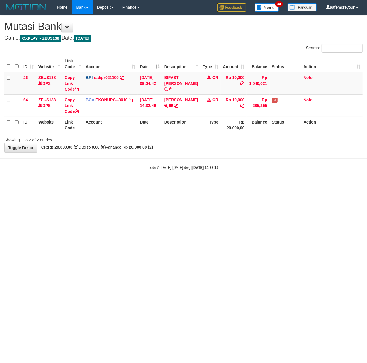
click at [211, 185] on html "Toggle navigation Home Bank Account List Mutasi Bank Search Sync Note Mutasi De…" at bounding box center [183, 92] width 367 height 185
click at [200, 185] on html "Toggle navigation Home Bank Account List Mutasi Bank Search Sync Note Mutasi De…" at bounding box center [183, 92] width 367 height 185
click at [186, 185] on html "Toggle navigation Home Bank Account List Mutasi Bank Search Sync Note Mutasi De…" at bounding box center [183, 92] width 367 height 185
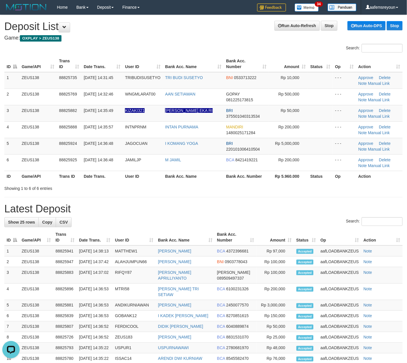
click at [219, 195] on div "**********" at bounding box center [203, 300] width 407 height 570
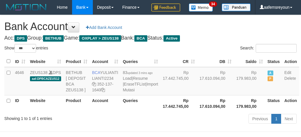
select select "***"
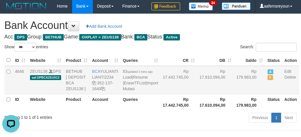
click at [265, 94] on td "A P" at bounding box center [273, 80] width 17 height 28
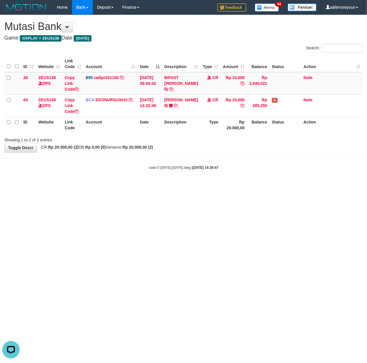
drag, startPoint x: 139, startPoint y: 227, endPoint x: 111, endPoint y: 226, distance: 28.0
click at [137, 185] on html "Toggle navigation Home Bank Account List Mutasi Bank Search Sync Note Mutasi De…" at bounding box center [183, 92] width 367 height 185
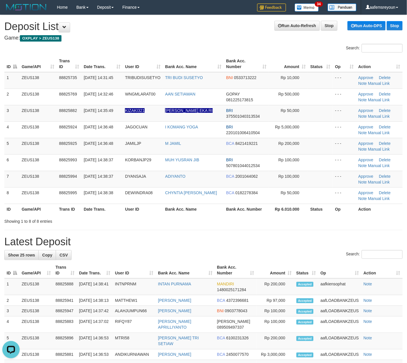
drag, startPoint x: 241, startPoint y: 230, endPoint x: 329, endPoint y: 238, distance: 88.0
click at [242, 230] on div "**********" at bounding box center [203, 319] width 407 height 609
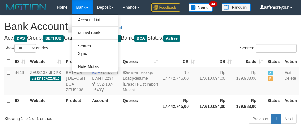
select select "***"
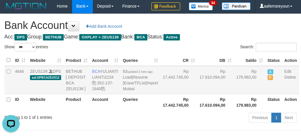
click at [245, 94] on td "Rp 179.983,00" at bounding box center [249, 80] width 31 height 28
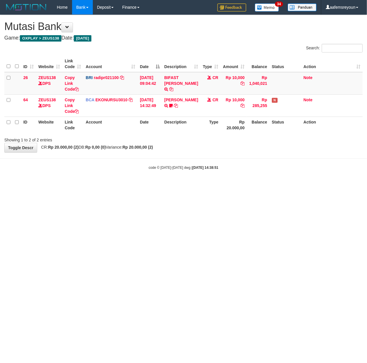
click at [193, 185] on html "Toggle navigation Home Bank Account List Mutasi Bank Search Sync Note Mutasi De…" at bounding box center [183, 92] width 367 height 185
click at [199, 185] on html "Toggle navigation Home Bank Account List Mutasi Bank Search Sync Note Mutasi De…" at bounding box center [183, 92] width 367 height 185
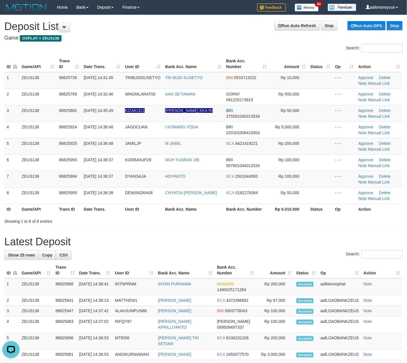
click at [249, 232] on div "**********" at bounding box center [203, 319] width 407 height 609
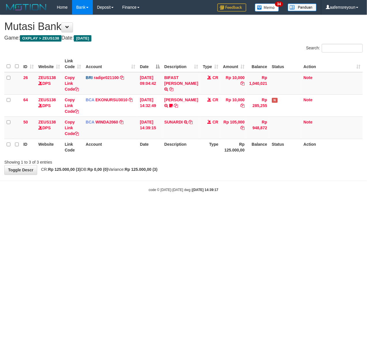
click at [231, 207] on html "Toggle navigation Home Bank Account List Mutasi Bank Search Sync Note Mutasi De…" at bounding box center [183, 103] width 367 height 207
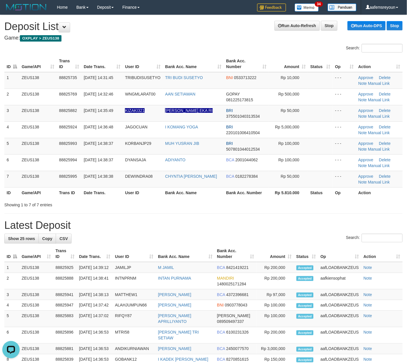
click at [338, 229] on h1 "Latest Deposit" at bounding box center [203, 225] width 398 height 12
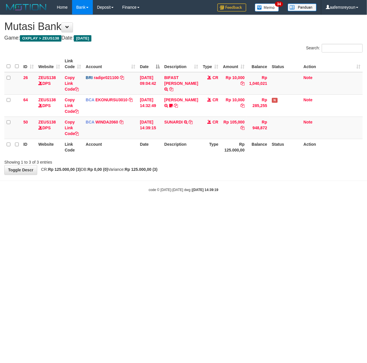
drag, startPoint x: 172, startPoint y: 170, endPoint x: 170, endPoint y: 179, distance: 9.8
click at [172, 171] on div "**********" at bounding box center [183, 94] width 367 height 159
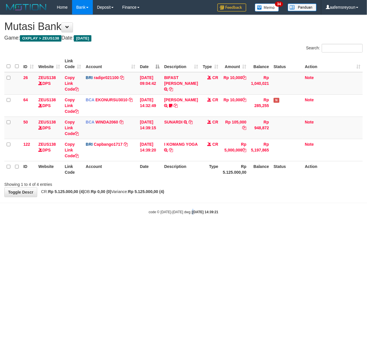
click at [187, 229] on html "Toggle navigation Home Bank Account List Mutasi Bank Search Sync Note Mutasi De…" at bounding box center [183, 114] width 367 height 229
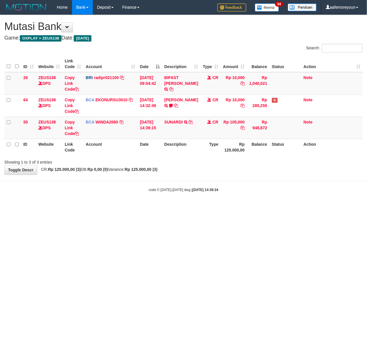
click at [187, 207] on html "Toggle navigation Home Bank Account List Mutasi Bank Search Sync Note Mutasi De…" at bounding box center [183, 103] width 367 height 207
drag, startPoint x: 187, startPoint y: 262, endPoint x: 190, endPoint y: 250, distance: 12.7
click at [190, 207] on html "Toggle navigation Home Bank Account List Mutasi Bank Search Sync Note Mutasi De…" at bounding box center [183, 103] width 367 height 207
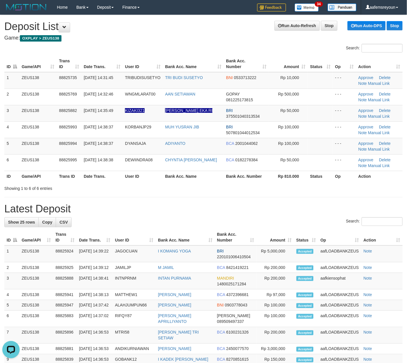
click at [244, 213] on h1 "Latest Deposit" at bounding box center [203, 209] width 398 height 12
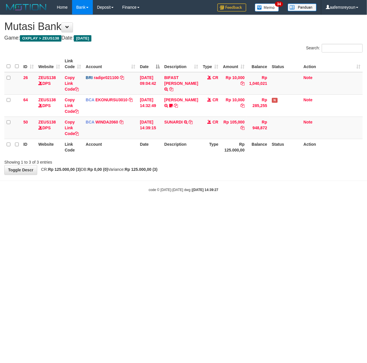
drag, startPoint x: 0, startPoint y: 0, endPoint x: 179, endPoint y: 251, distance: 308.1
click at [184, 207] on html "Toggle navigation Home Bank Account List Mutasi Bank Search Sync Note Mutasi De…" at bounding box center [183, 103] width 367 height 207
drag, startPoint x: 161, startPoint y: 231, endPoint x: 144, endPoint y: 233, distance: 16.3
click at [160, 207] on html "Toggle navigation Home Bank Account List Mutasi Bank Search Sync Note Mutasi De…" at bounding box center [183, 103] width 367 height 207
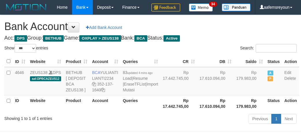
select select "***"
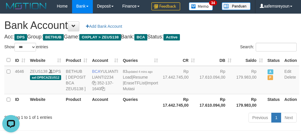
drag, startPoint x: 201, startPoint y: 121, endPoint x: 210, endPoint y: 128, distance: 11.1
click at [207, 94] on td "Rp 17.610.094,00" at bounding box center [215, 80] width 37 height 28
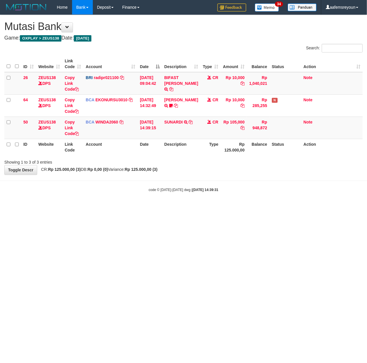
click at [150, 207] on html "Toggle navigation Home Bank Account List Mutasi Bank Search Sync Note Mutasi De…" at bounding box center [183, 103] width 367 height 207
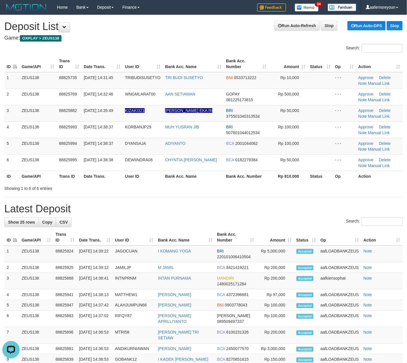
drag, startPoint x: 140, startPoint y: 219, endPoint x: 144, endPoint y: 222, distance: 5.0
click at [142, 221] on div "Search:" at bounding box center [203, 222] width 398 height 10
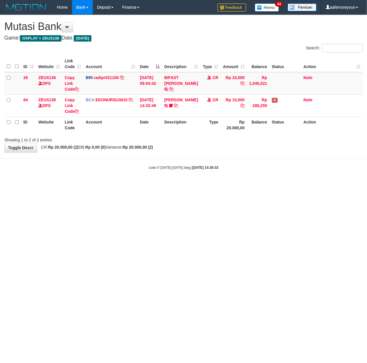
click at [127, 185] on html "Toggle navigation Home Bank Account List Mutasi Bank Search Sync Note Mutasi De…" at bounding box center [183, 92] width 367 height 185
click at [123, 185] on html "Toggle navigation Home Bank Account List Mutasi Bank Search Sync Note Mutasi De…" at bounding box center [183, 92] width 367 height 185
click at [195, 185] on html "Toggle navigation Home Bank Account List Mutasi Bank Search Sync Note Mutasi De…" at bounding box center [183, 92] width 367 height 185
click at [229, 185] on html "Toggle navigation Home Bank Account List Mutasi Bank Search Sync Note Mutasi De…" at bounding box center [183, 92] width 367 height 185
drag, startPoint x: 133, startPoint y: 277, endPoint x: 1, endPoint y: 263, distance: 132.5
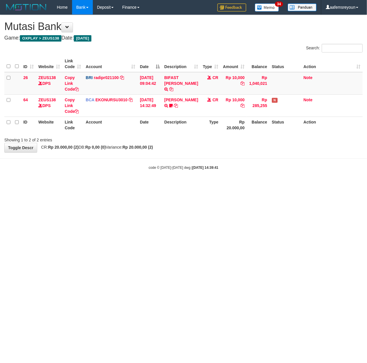
click at [131, 185] on html "Toggle navigation Home Bank Account List Mutasi Bank Search Sync Note Mutasi De…" at bounding box center [183, 92] width 367 height 185
click at [259, 185] on html "Toggle navigation Home Bank Account List Mutasi Bank Search Sync Note Mutasi De…" at bounding box center [183, 92] width 367 height 185
click at [263, 185] on html "Toggle navigation Home Bank Account List Mutasi Bank Search Sync Note Mutasi De…" at bounding box center [183, 92] width 367 height 185
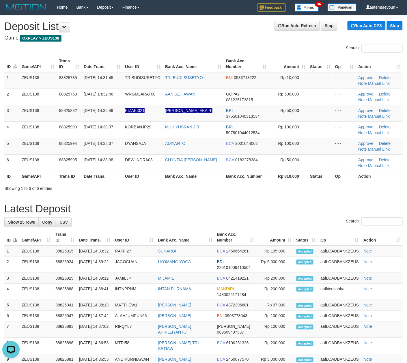
drag, startPoint x: 291, startPoint y: 242, endPoint x: 299, endPoint y: 243, distance: 7.9
click at [292, 242] on th "Amount" at bounding box center [274, 237] width 37 height 16
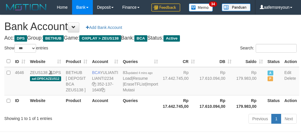
select select "***"
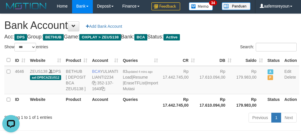
click at [191, 53] on div "Search:" at bounding box center [226, 48] width 142 height 10
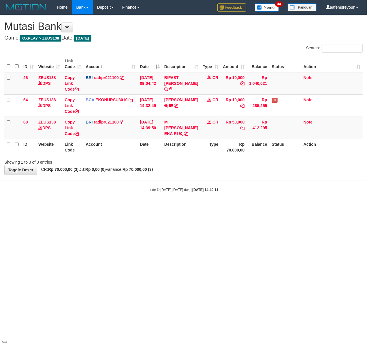
drag, startPoint x: 242, startPoint y: 240, endPoint x: 231, endPoint y: 242, distance: 11.4
click at [234, 207] on html "Toggle navigation Home Bank Account List Mutasi Bank Search Sync Note Mutasi De…" at bounding box center [183, 103] width 367 height 207
click at [131, 207] on html "Toggle navigation Home Bank Account List Mutasi Bank Search Sync Note Mutasi De…" at bounding box center [183, 103] width 367 height 207
click at [184, 131] on icon at bounding box center [186, 133] width 4 height 4
click at [168, 207] on html "Toggle navigation Home Bank Account List Mutasi Bank Search Sync Note Mutasi De…" at bounding box center [183, 103] width 367 height 207
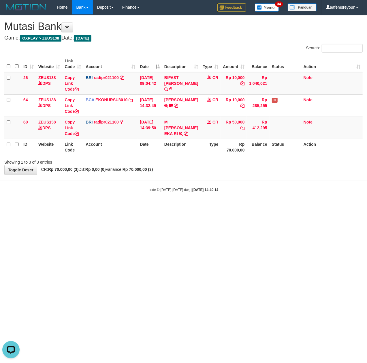
click at [171, 207] on html "Toggle navigation Home Bank Account List Mutasi Bank Search Sync Note Mutasi De…" at bounding box center [183, 103] width 367 height 207
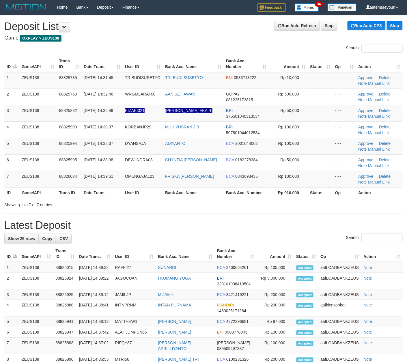
drag, startPoint x: 306, startPoint y: 233, endPoint x: 307, endPoint y: 230, distance: 3.5
click at [307, 232] on div "**********" at bounding box center [203, 311] width 407 height 593
click at [219, 211] on div "**********" at bounding box center [203, 311] width 407 height 593
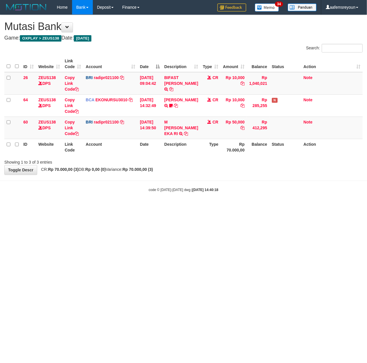
click at [164, 207] on html "Toggle navigation Home Bank Account List Mutasi Bank Search Sync Note Mutasi De…" at bounding box center [183, 103] width 367 height 207
click at [156, 207] on html "Toggle navigation Home Bank Account List Mutasi Bank Search Sync Note Mutasi De…" at bounding box center [183, 103] width 367 height 207
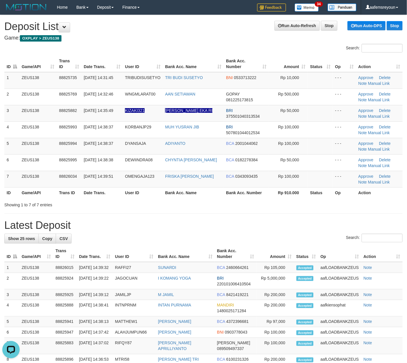
drag, startPoint x: 314, startPoint y: 210, endPoint x: 319, endPoint y: 211, distance: 5.3
click at [315, 211] on div "**********" at bounding box center [203, 311] width 407 height 593
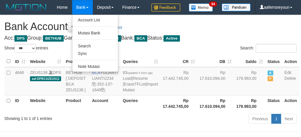
select select "***"
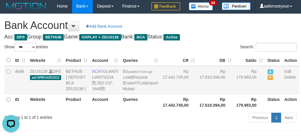
click at [203, 94] on td "Rp 17.610.094,00" at bounding box center [215, 80] width 37 height 28
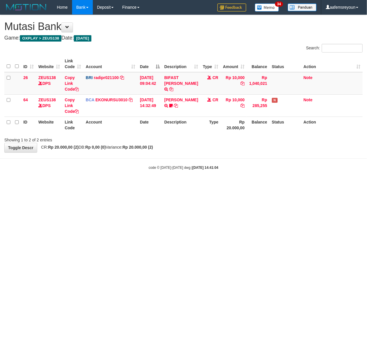
click at [231, 185] on html "Toggle navigation Home Bank Account List Mutasi Bank Search Sync Note Mutasi De…" at bounding box center [183, 92] width 367 height 185
click at [138, 185] on html "Toggle navigation Home Bank Account List Mutasi Bank Search Sync Note Mutasi De…" at bounding box center [183, 92] width 367 height 185
drag, startPoint x: 138, startPoint y: 229, endPoint x: 141, endPoint y: 243, distance: 14.8
click at [141, 185] on html "Toggle navigation Home Bank Account List Mutasi Bank Search Sync Note Mutasi De…" at bounding box center [183, 92] width 367 height 185
drag, startPoint x: 141, startPoint y: 246, endPoint x: 131, endPoint y: 230, distance: 18.2
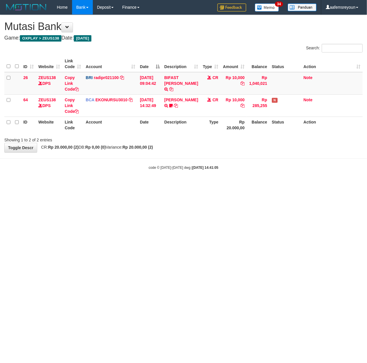
click at [141, 185] on html "Toggle navigation Home Bank Account List Mutasi Bank Search Sync Note Mutasi De…" at bounding box center [183, 92] width 367 height 185
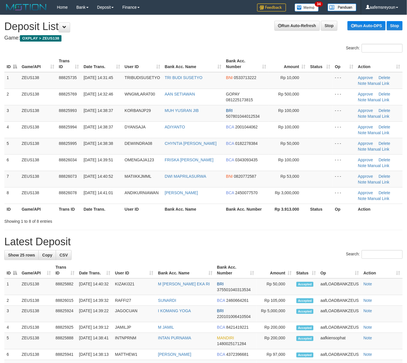
click at [257, 242] on h1 "Latest Deposit" at bounding box center [203, 242] width 398 height 12
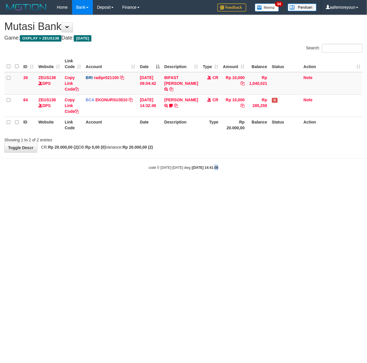
drag, startPoint x: 208, startPoint y: 236, endPoint x: 203, endPoint y: 236, distance: 4.6
click at [207, 185] on html "Toggle navigation Home Bank Account List Mutasi Bank Search Sync Note Mutasi De…" at bounding box center [183, 92] width 367 height 185
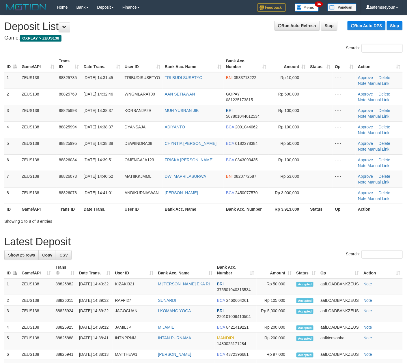
drag, startPoint x: 0, startPoint y: 0, endPoint x: 368, endPoint y: 242, distance: 440.6
click at [368, 242] on h1 "Latest Deposit" at bounding box center [203, 242] width 398 height 12
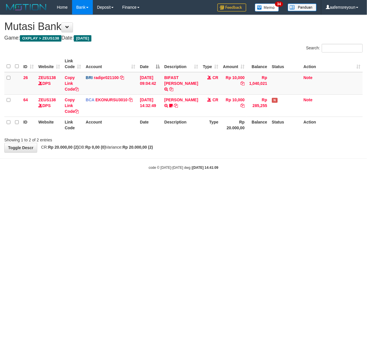
drag, startPoint x: 132, startPoint y: 245, endPoint x: 1, endPoint y: 239, distance: 131.3
click at [128, 185] on html "Toggle navigation Home Bank Account List Mutasi Bank Search Sync Note Mutasi De…" at bounding box center [183, 92] width 367 height 185
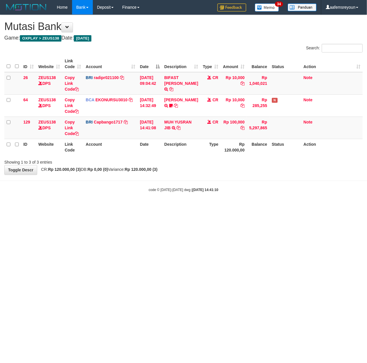
click at [162, 207] on html "Toggle navigation Home Bank Account List Mutasi Bank Search Sync Note Mutasi De…" at bounding box center [183, 103] width 367 height 207
click at [97, 207] on html "Toggle navigation Home Bank Account List Mutasi Bank Search Sync Note Mutasi De…" at bounding box center [183, 103] width 367 height 207
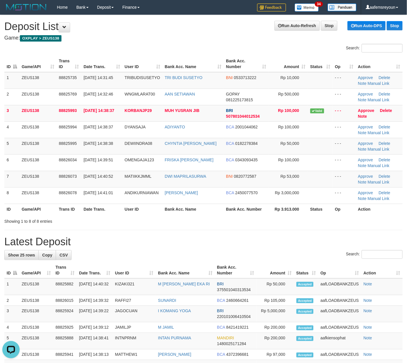
drag, startPoint x: 214, startPoint y: 248, endPoint x: 410, endPoint y: 237, distance: 196.4
click at [224, 247] on div "**********" at bounding box center [203, 322] width 407 height 615
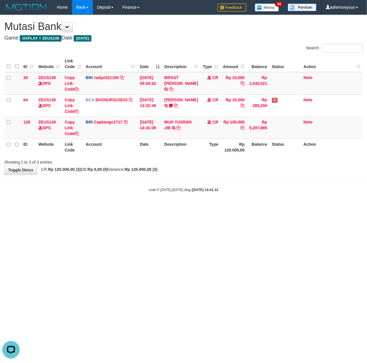
click at [110, 200] on body "Toggle navigation Home Bank Account List Mutasi Bank Search Sync Note Mutasi De…" at bounding box center [183, 103] width 367 height 207
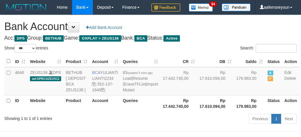
select select "***"
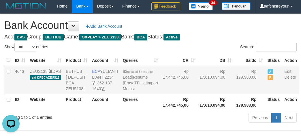
click at [123, 94] on td "83 updated 5 mins ago Load | Resume | EraseTFList | Import Mutasi" at bounding box center [141, 80] width 40 height 28
click at [124, 91] on link "Import Mutasi" at bounding box center [140, 85] width 35 height 10
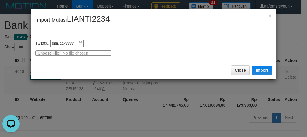
click at [56, 53] on input "file" at bounding box center [73, 53] width 76 height 6
type input "**********"
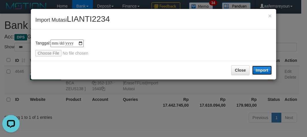
click at [266, 70] on button "Import" at bounding box center [262, 69] width 20 height 9
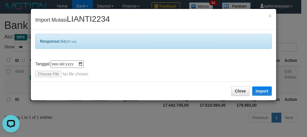
drag, startPoint x: 185, startPoint y: 123, endPoint x: 178, endPoint y: 112, distance: 13.8
click at [185, 123] on div "**********" at bounding box center [153, 68] width 307 height 137
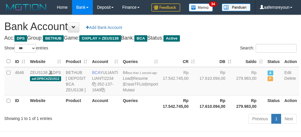
select select "***"
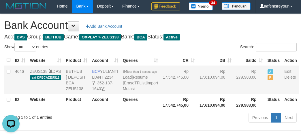
click at [210, 94] on td "Rp 17.610.094,00" at bounding box center [215, 80] width 37 height 28
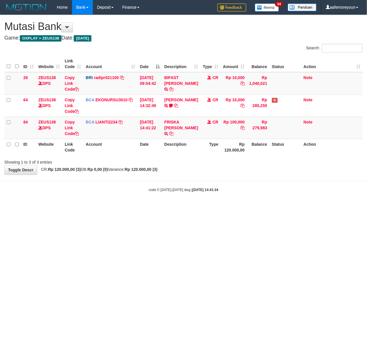
drag, startPoint x: 200, startPoint y: 226, endPoint x: 180, endPoint y: 223, distance: 19.6
click at [199, 207] on html "Toggle navigation Home Bank Account List Mutasi Bank Search Sync Note Mutasi De…" at bounding box center [183, 103] width 367 height 207
drag, startPoint x: 227, startPoint y: 234, endPoint x: 211, endPoint y: 234, distance: 15.9
click at [220, 207] on html "Toggle navigation Home Bank Account List Mutasi Bank Search Sync Note Mutasi De…" at bounding box center [183, 103] width 367 height 207
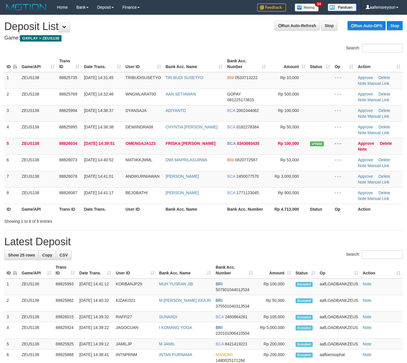
click at [273, 238] on h1 "Latest Deposit" at bounding box center [203, 242] width 398 height 12
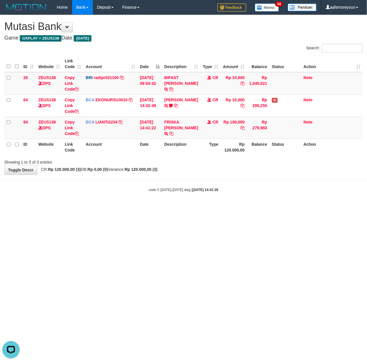
drag, startPoint x: 151, startPoint y: 246, endPoint x: 3, endPoint y: 255, distance: 148.8
click at [151, 207] on html "Toggle navigation Home Bank Account List Mutasi Bank Search Sync Note Mutasi De…" at bounding box center [183, 103] width 367 height 207
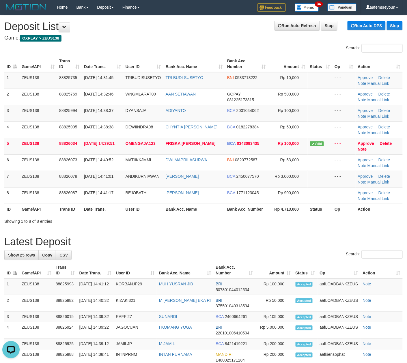
drag, startPoint x: 241, startPoint y: 259, endPoint x: 279, endPoint y: 261, distance: 37.5
click at [249, 259] on div "Search:" at bounding box center [203, 255] width 398 height 10
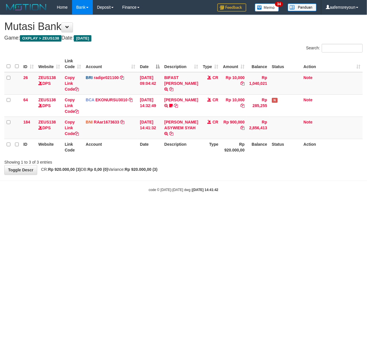
click at [185, 207] on html "Toggle navigation Home Bank Account List Mutasi Bank Search Sync Note Mutasi De…" at bounding box center [183, 103] width 367 height 207
click at [173, 136] on icon at bounding box center [171, 133] width 4 height 4
drag, startPoint x: 189, startPoint y: 224, endPoint x: 1, endPoint y: 236, distance: 188.3
click at [172, 207] on html "Toggle navigation Home Bank Account List Mutasi Bank Search Sync Note Mutasi De…" at bounding box center [183, 103] width 367 height 207
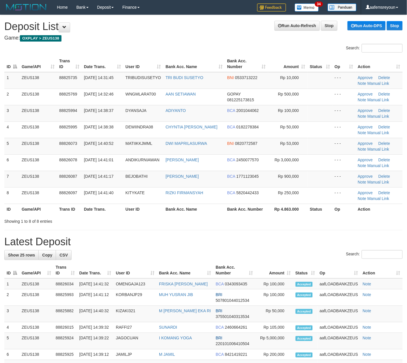
click at [281, 254] on div "Search:" at bounding box center [203, 255] width 398 height 10
drag, startPoint x: 382, startPoint y: 183, endPoint x: 412, endPoint y: 180, distance: 30.1
click at [382, 183] on link "Manual Link" at bounding box center [378, 182] width 22 height 5
click at [367, 180] on link "Manual Link" at bounding box center [378, 182] width 22 height 5
drag, startPoint x: 273, startPoint y: 250, endPoint x: 330, endPoint y: 239, distance: 58.5
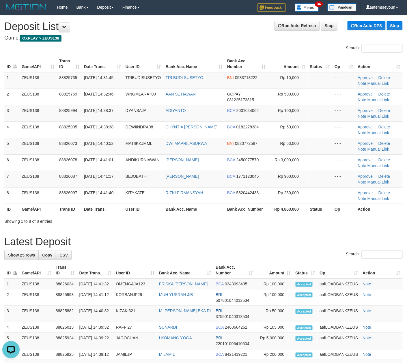
click at [272, 248] on div "**********" at bounding box center [203, 319] width 407 height 609
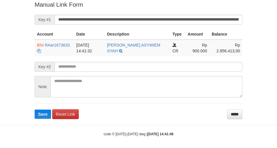
scroll to position [119, 0]
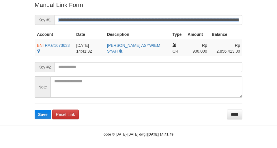
drag, startPoint x: 159, startPoint y: 25, endPoint x: 161, endPoint y: 14, distance: 10.6
click at [161, 16] on form "**********" at bounding box center [139, 60] width 208 height 118
click at [162, 14] on form "**********" at bounding box center [139, 60] width 208 height 118
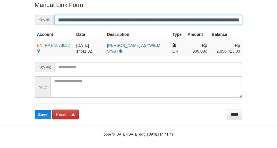
click at [35, 110] on button "Save" at bounding box center [43, 114] width 16 height 9
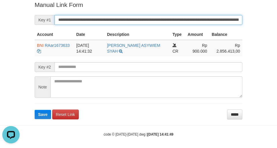
drag, startPoint x: 162, startPoint y: 16, endPoint x: 157, endPoint y: 20, distance: 6.1
click at [161, 20] on input "**********" at bounding box center [148, 20] width 188 height 10
click at [35, 110] on button "Save" at bounding box center [43, 114] width 16 height 9
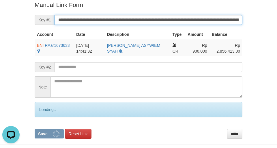
click at [35, 129] on button "Save" at bounding box center [49, 133] width 29 height 9
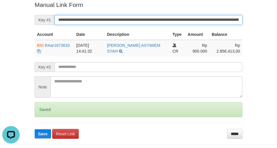
click at [35, 129] on button "Save" at bounding box center [43, 133] width 16 height 9
click at [157, 19] on input "**********" at bounding box center [148, 20] width 188 height 10
click at [35, 129] on button "Save" at bounding box center [43, 133] width 16 height 9
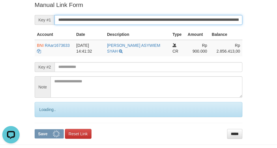
click at [35, 129] on button "Save" at bounding box center [49, 133] width 29 height 9
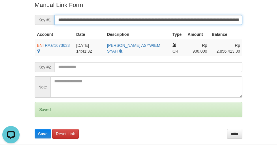
click at [35, 129] on button "Save" at bounding box center [43, 133] width 16 height 9
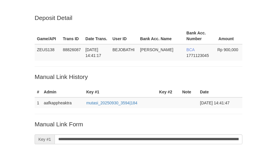
click at [162, 134] on input "**********" at bounding box center [148, 139] width 188 height 10
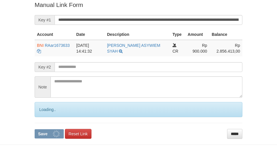
click at [35, 129] on button "Save" at bounding box center [49, 133] width 29 height 9
click at [162, 20] on input "**********" at bounding box center [148, 20] width 188 height 10
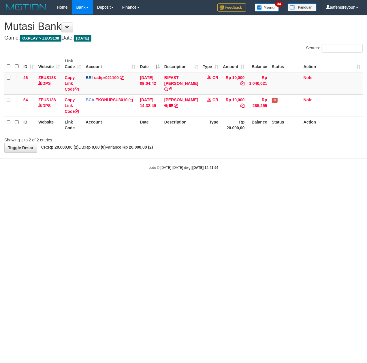
click at [152, 185] on html "Toggle navigation Home Bank Account List Mutasi Bank Search Sync Note Mutasi De…" at bounding box center [183, 92] width 367 height 185
drag, startPoint x: 267, startPoint y: 219, endPoint x: 203, endPoint y: 224, distance: 63.9
click at [252, 185] on html "Toggle navigation Home Bank Account List Mutasi Bank Search Sync Note Mutasi De…" at bounding box center [183, 92] width 367 height 185
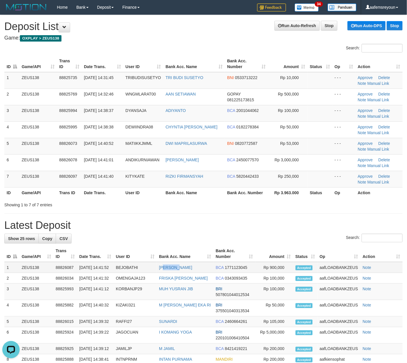
drag, startPoint x: 168, startPoint y: 271, endPoint x: 271, endPoint y: 265, distance: 103.7
click at [187, 268] on td "[PERSON_NAME]" at bounding box center [185, 267] width 57 height 11
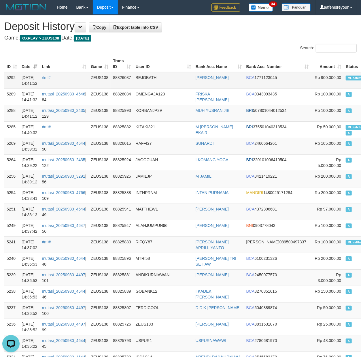
click at [344, 74] on td "ML aafemsreyoun A" at bounding box center [365, 80] width 42 height 17
copy td "ML aafemsreyoun A"
click at [344, 74] on td "ML aafemsreyoun A" at bounding box center [365, 80] width 42 height 17
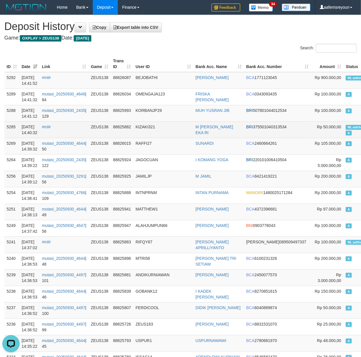
click at [346, 126] on span "ML aafchournsokny" at bounding box center [362, 127] width 32 height 5
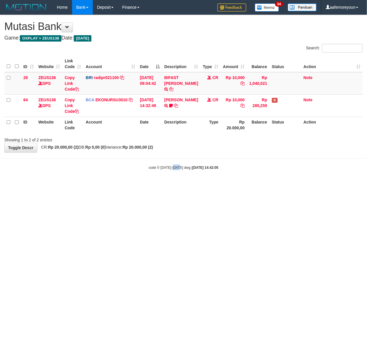
drag, startPoint x: 176, startPoint y: 257, endPoint x: 69, endPoint y: 256, distance: 106.1
click at [118, 185] on html "Toggle navigation Home Bank Account List Mutasi Bank Search Sync Note Mutasi De…" at bounding box center [183, 92] width 367 height 185
drag, startPoint x: 143, startPoint y: 264, endPoint x: 5, endPoint y: 255, distance: 138.1
click at [142, 185] on html "Toggle navigation Home Bank Account List Mutasi Bank Search Sync Note Mutasi De…" at bounding box center [183, 92] width 367 height 185
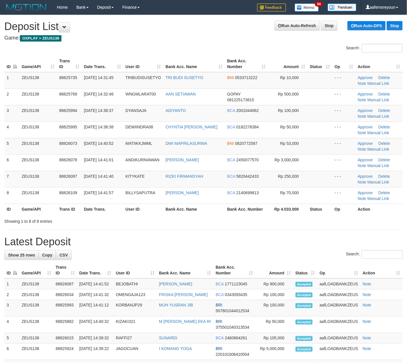
drag, startPoint x: 253, startPoint y: 249, endPoint x: 331, endPoint y: 252, distance: 78.2
click at [259, 249] on div "**********" at bounding box center [203, 319] width 407 height 609
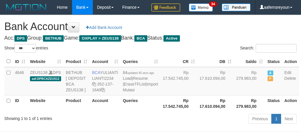
select select "***"
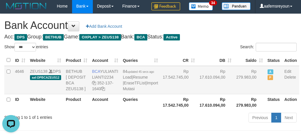
click at [234, 94] on td "Rp 279.983,00" at bounding box center [249, 80] width 31 height 28
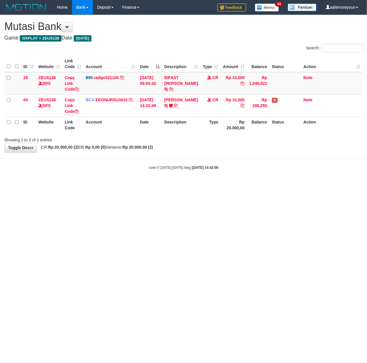
drag, startPoint x: 123, startPoint y: 223, endPoint x: 10, endPoint y: 217, distance: 113.7
click at [121, 185] on html "Toggle navigation Home Bank Account List Mutasi Bank Search Sync Note Mutasi De…" at bounding box center [183, 92] width 367 height 185
click at [161, 185] on html "Toggle navigation Home Bank Account List Mutasi Bank Search Sync Note Mutasi De…" at bounding box center [183, 92] width 367 height 185
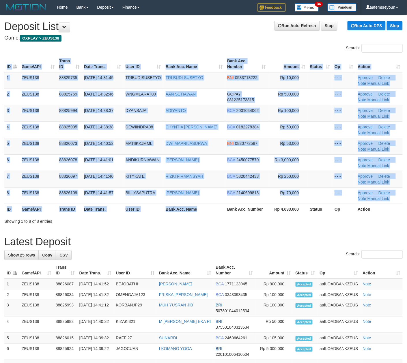
drag, startPoint x: 207, startPoint y: 214, endPoint x: 246, endPoint y: 218, distance: 39.5
click at [226, 216] on div "Search: ID Game/API Trans ID Date Trans. User ID Bank Acc. Name Bank Acc. Numbe…" at bounding box center [203, 134] width 398 height 180
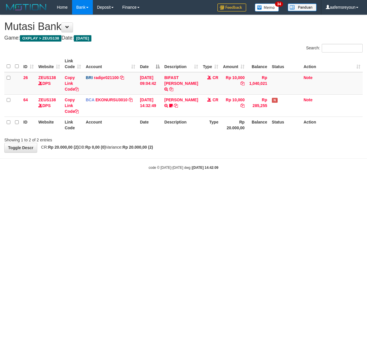
click at [159, 185] on html "Toggle navigation Home Bank Account List Mutasi Bank Search Sync Note Mutasi De…" at bounding box center [183, 92] width 367 height 185
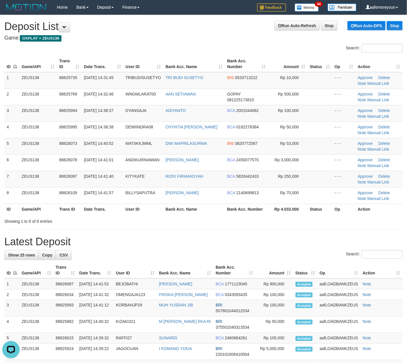
drag, startPoint x: 277, startPoint y: 227, endPoint x: 157, endPoint y: 226, distance: 120.2
click at [276, 227] on div "**********" at bounding box center [203, 319] width 407 height 609
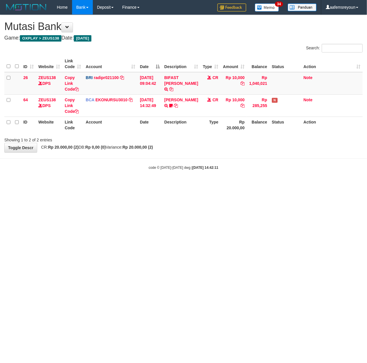
click at [125, 185] on html "Toggle navigation Home Bank Account List Mutasi Bank Search Sync Note Mutasi De…" at bounding box center [183, 92] width 367 height 185
click at [170, 185] on html "Toggle navigation Home Bank Account List Mutasi Bank Search Sync Note Mutasi De…" at bounding box center [183, 92] width 367 height 185
click at [167, 185] on html "Toggle navigation Home Bank Account List Mutasi Bank Search Sync Note Mutasi De…" at bounding box center [183, 92] width 367 height 185
click at [166, 185] on html "Toggle navigation Home Bank Account List Mutasi Bank Search Sync Note Mutasi De…" at bounding box center [183, 92] width 367 height 185
click at [160, 185] on html "Toggle navigation Home Bank Account List Mutasi Bank Search Sync Note Mutasi De…" at bounding box center [183, 92] width 367 height 185
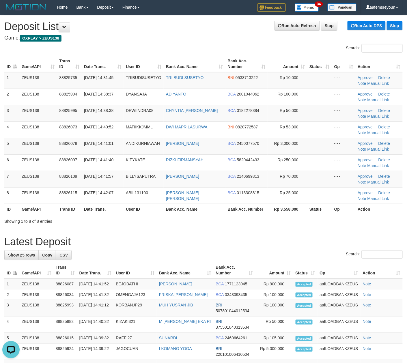
drag, startPoint x: 247, startPoint y: 241, endPoint x: 410, endPoint y: 242, distance: 162.6
click at [249, 240] on h1 "Latest Deposit" at bounding box center [203, 242] width 398 height 12
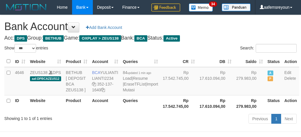
select select "***"
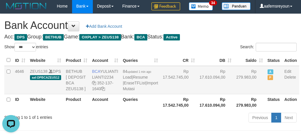
click at [211, 94] on td "Rp 17.610.094,00" at bounding box center [215, 80] width 37 height 28
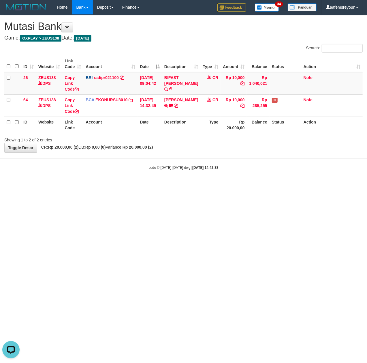
click at [93, 185] on html "Toggle navigation Home Bank Account List Mutasi Bank Search Sync Note Mutasi De…" at bounding box center [183, 92] width 367 height 185
click at [202, 185] on html "Toggle navigation Home Bank Account List Mutasi Bank Search Sync Note Mutasi De…" at bounding box center [183, 92] width 367 height 185
click at [197, 185] on html "Toggle navigation Home Bank Account List Mutasi Bank Search Sync Note Mutasi De…" at bounding box center [183, 92] width 367 height 185
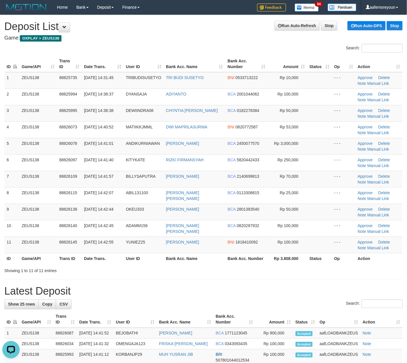
drag, startPoint x: 250, startPoint y: 263, endPoint x: 276, endPoint y: 263, distance: 25.4
click at [251, 263] on th "Bank Acc. Number" at bounding box center [246, 258] width 42 height 11
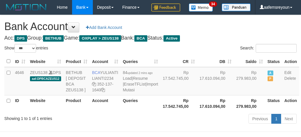
select select "***"
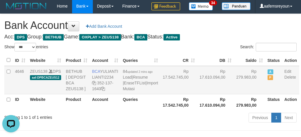
click at [202, 94] on td "Rp 17.610.094,00" at bounding box center [215, 80] width 37 height 28
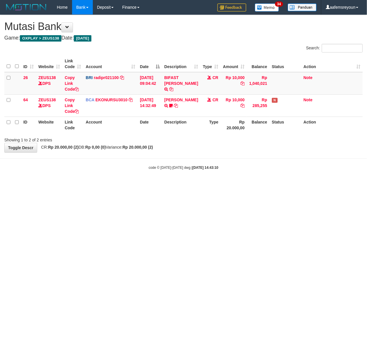
click at [202, 185] on html "Toggle navigation Home Bank Account List Mutasi Bank Search Sync Note Mutasi De…" at bounding box center [183, 92] width 367 height 185
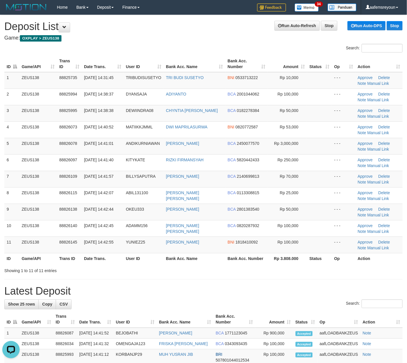
click at [271, 271] on div "Showing 1 to 11 of 11 entries" at bounding box center [203, 269] width 407 height 8
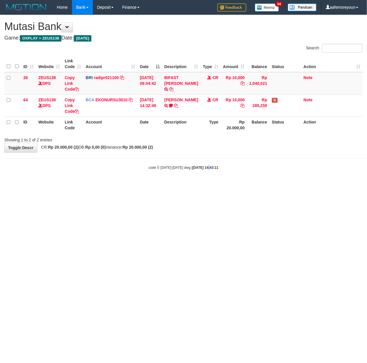
drag, startPoint x: 0, startPoint y: 0, endPoint x: 203, endPoint y: 239, distance: 314.0
click at [203, 185] on html "Toggle navigation Home Bank Account List Mutasi Bank Search Sync Note Mutasi De…" at bounding box center [183, 92] width 367 height 185
drag, startPoint x: 151, startPoint y: 262, endPoint x: 118, endPoint y: 266, distance: 33.7
click at [140, 185] on html "Toggle navigation Home Bank Account List Mutasi Bank Search Sync Note Mutasi De…" at bounding box center [183, 92] width 367 height 185
click at [101, 185] on html "Toggle navigation Home Bank Account List Mutasi Bank Search Sync Note Mutasi De…" at bounding box center [183, 92] width 367 height 185
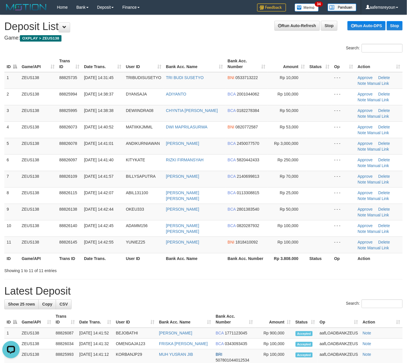
drag, startPoint x: 250, startPoint y: 301, endPoint x: 221, endPoint y: 305, distance: 28.5
click at [248, 302] on div "Search:" at bounding box center [203, 304] width 398 height 10
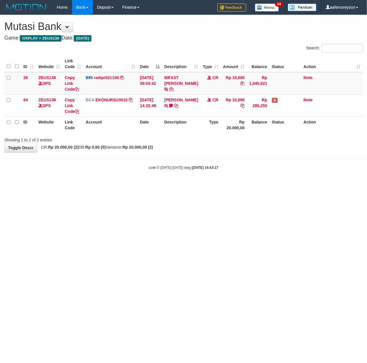
click at [96, 185] on html "Toggle navigation Home Bank Account List Mutasi Bank Search Sync Note Mutasi De…" at bounding box center [183, 92] width 367 height 185
click at [104, 185] on html "Toggle navigation Home Bank Account List Mutasi Bank Search Sync Note Mutasi De…" at bounding box center [183, 92] width 367 height 185
click at [77, 185] on html "Toggle navigation Home Bank Account List Mutasi Bank Search Sync Note Mutasi De…" at bounding box center [183, 92] width 367 height 185
click at [78, 185] on html "Toggle navigation Home Bank Account List Mutasi Bank Search Sync Note Mutasi De…" at bounding box center [183, 92] width 367 height 185
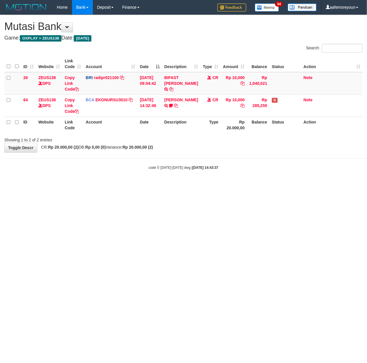
drag, startPoint x: 80, startPoint y: 241, endPoint x: 66, endPoint y: 243, distance: 14.2
click at [81, 185] on html "Toggle navigation Home Bank Account List Mutasi Bank Search Sync Note Mutasi De…" at bounding box center [183, 92] width 367 height 185
drag, startPoint x: 134, startPoint y: 181, endPoint x: 130, endPoint y: 183, distance: 4.0
click at [134, 181] on body "Toggle navigation Home Bank Account List Mutasi Bank Search Sync Note Mutasi De…" at bounding box center [183, 92] width 367 height 185
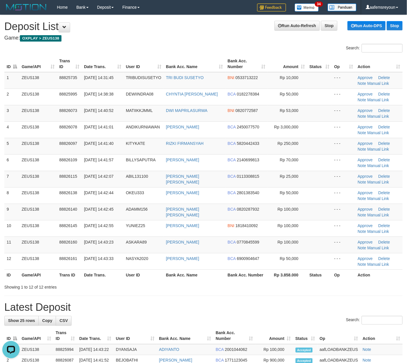
click at [222, 284] on div "Showing 1 to 12 of 12 entries" at bounding box center [203, 286] width 407 height 8
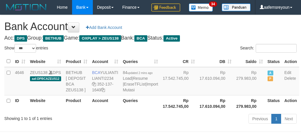
select select "***"
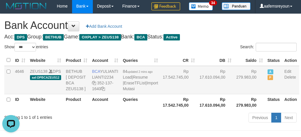
click at [212, 94] on td "Rp 17.610.094,00" at bounding box center [215, 80] width 37 height 28
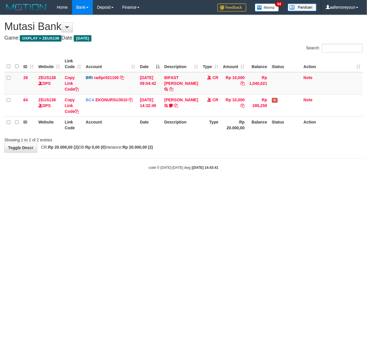
click at [129, 183] on body "Toggle navigation Home Bank Account List Mutasi Bank Search Sync Note Mutasi De…" at bounding box center [183, 92] width 367 height 185
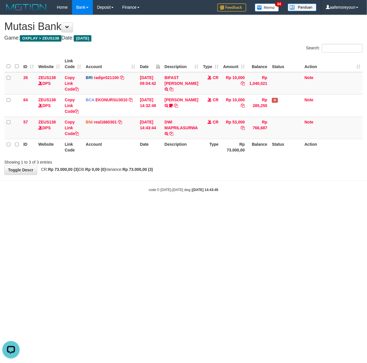
drag, startPoint x: 168, startPoint y: 296, endPoint x: 170, endPoint y: 290, distance: 6.0
click at [168, 207] on html "Toggle navigation Home Bank Account List Mutasi Bank Search Sync Note Mutasi De…" at bounding box center [183, 103] width 367 height 207
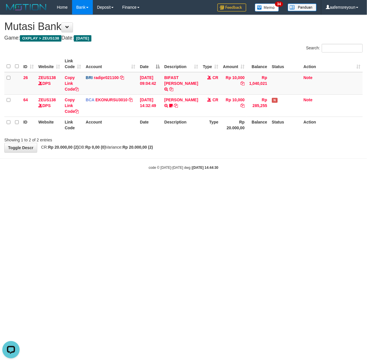
drag, startPoint x: 238, startPoint y: 231, endPoint x: 136, endPoint y: 241, distance: 102.3
click at [238, 185] on html "Toggle navigation Home Bank Account List Mutasi Bank Search Sync Note Mutasi De…" at bounding box center [183, 92] width 367 height 185
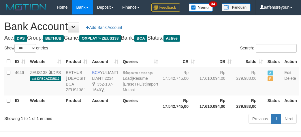
select select "***"
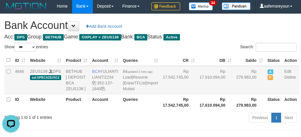
drag, startPoint x: 164, startPoint y: 114, endPoint x: 161, endPoint y: 117, distance: 4.7
click at [164, 94] on td "Rp 17.542.745,00" at bounding box center [178, 80] width 37 height 28
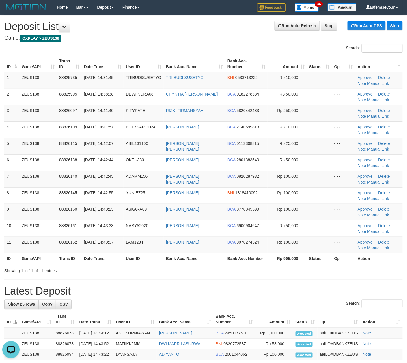
drag, startPoint x: 344, startPoint y: 269, endPoint x: 363, endPoint y: 266, distance: 19.6
click at [344, 269] on div "Showing 1 to 11 of 11 entries" at bounding box center [203, 269] width 407 height 8
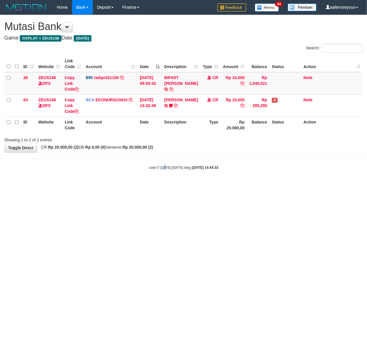
drag, startPoint x: 165, startPoint y: 250, endPoint x: 277, endPoint y: 231, distance: 113.4
click at [168, 185] on html "Toggle navigation Home Bank Account List Mutasi Bank Search Sync Note Mutasi De…" at bounding box center [183, 92] width 367 height 185
click at [141, 185] on html "Toggle navigation Home Bank Account List Mutasi Bank Search Sync Note Mutasi De…" at bounding box center [183, 92] width 367 height 185
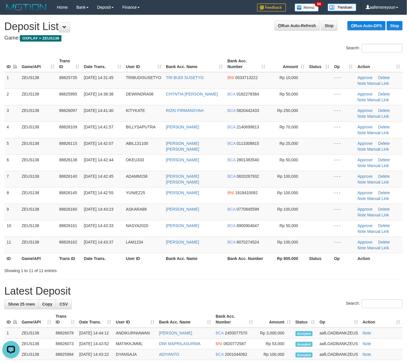
drag, startPoint x: 264, startPoint y: 272, endPoint x: 233, endPoint y: 271, distance: 30.9
click at [264, 272] on div "Showing 1 to 11 of 11 entries" at bounding box center [203, 269] width 407 height 8
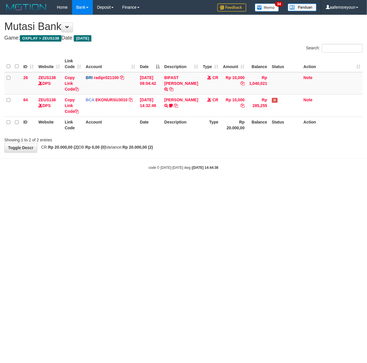
click at [146, 185] on html "Toggle navigation Home Bank Account List Mutasi Bank Search Sync Note Mutasi De…" at bounding box center [183, 92] width 367 height 185
click at [144, 185] on html "Toggle navigation Home Bank Account List Mutasi Bank Search Sync Note Mutasi De…" at bounding box center [183, 92] width 367 height 185
click at [132, 185] on html "Toggle navigation Home Bank Account List Mutasi Bank Search Sync Note Mutasi De…" at bounding box center [183, 92] width 367 height 185
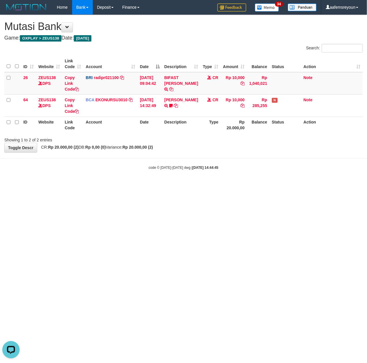
click at [131, 185] on html "Toggle navigation Home Bank Account List Mutasi Bank Search Sync Note Mutasi De…" at bounding box center [183, 92] width 367 height 185
drag, startPoint x: 131, startPoint y: 277, endPoint x: 366, endPoint y: 198, distance: 248.4
click at [138, 185] on html "Toggle navigation Home Bank Account List Mutasi Bank Search Sync Note Mutasi De…" at bounding box center [183, 92] width 367 height 185
drag, startPoint x: 176, startPoint y: 235, endPoint x: 87, endPoint y: 249, distance: 90.0
click at [170, 185] on html "Toggle navigation Home Bank Account List Mutasi Bank Search Sync Note Mutasi De…" at bounding box center [183, 92] width 367 height 185
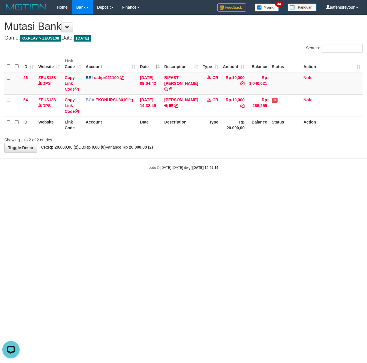
drag, startPoint x: 268, startPoint y: 219, endPoint x: 3, endPoint y: 194, distance: 265.6
click at [244, 185] on html "Toggle navigation Home Bank Account List Mutasi Bank Search Sync Note Mutasi De…" at bounding box center [183, 92] width 367 height 185
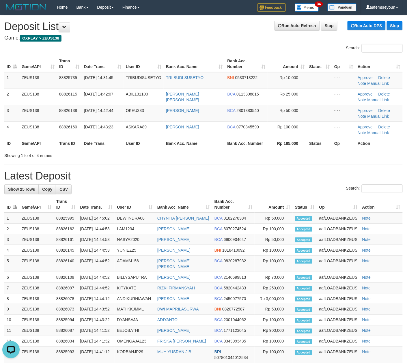
drag, startPoint x: 238, startPoint y: 164, endPoint x: 411, endPoint y: 194, distance: 175.9
click at [251, 166] on div "**********" at bounding box center [203, 283] width 407 height 537
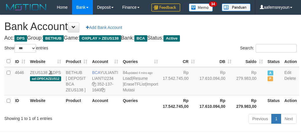
select select "***"
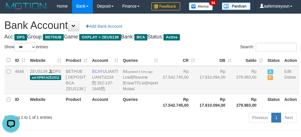
click at [203, 94] on td "Rp 17.610.094,00" at bounding box center [215, 80] width 37 height 28
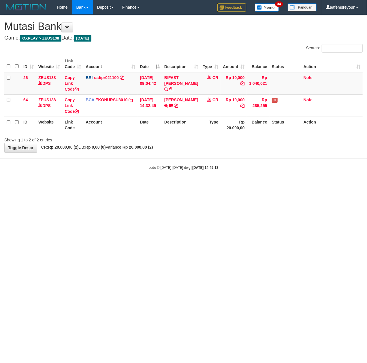
drag, startPoint x: 249, startPoint y: 233, endPoint x: 294, endPoint y: 240, distance: 45.8
click at [249, 185] on html "Toggle navigation Home Bank Account List Mutasi Bank Search Sync Note Mutasi De…" at bounding box center [183, 92] width 367 height 185
click at [222, 185] on html "Toggle navigation Home Bank Account List Mutasi Bank Search Sync Note Mutasi De…" at bounding box center [183, 92] width 367 height 185
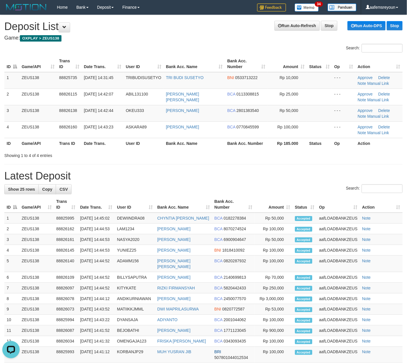
click at [224, 191] on div "Search:" at bounding box center [203, 189] width 398 height 10
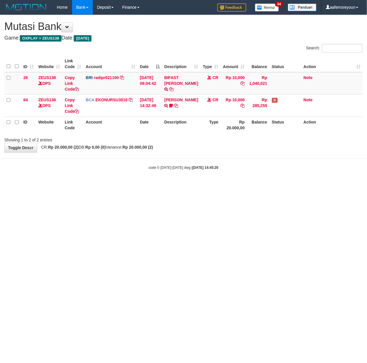
click at [225, 185] on html "Toggle navigation Home Bank Account List Mutasi Bank Search Sync Note Mutasi De…" at bounding box center [183, 92] width 367 height 185
drag, startPoint x: 132, startPoint y: 285, endPoint x: 173, endPoint y: 287, distance: 41.3
click at [131, 185] on html "Toggle navigation Home Bank Account List Mutasi Bank Search Sync Note Mutasi De…" at bounding box center [183, 92] width 367 height 185
click at [139, 185] on html "Toggle navigation Home Bank Account List Mutasi Bank Search Sync Note Mutasi De…" at bounding box center [183, 92] width 367 height 185
click at [138, 185] on html "Toggle navigation Home Bank Account List Mutasi Bank Search Sync Note Mutasi De…" at bounding box center [183, 92] width 367 height 185
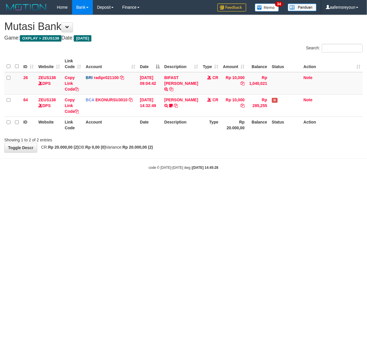
drag, startPoint x: 217, startPoint y: 257, endPoint x: 196, endPoint y: 258, distance: 21.1
click at [216, 185] on html "Toggle navigation Home Bank Account List Mutasi Bank Search Sync Note Mutasi De…" at bounding box center [183, 92] width 367 height 185
drag, startPoint x: 172, startPoint y: 249, endPoint x: 238, endPoint y: 262, distance: 66.3
click at [186, 185] on html "Toggle navigation Home Bank Account List Mutasi Bank Search Sync Note Mutasi De…" at bounding box center [183, 92] width 367 height 185
click at [222, 185] on html "Toggle navigation Home Bank Account List Mutasi Bank Search Sync Note Mutasi De…" at bounding box center [183, 92] width 367 height 185
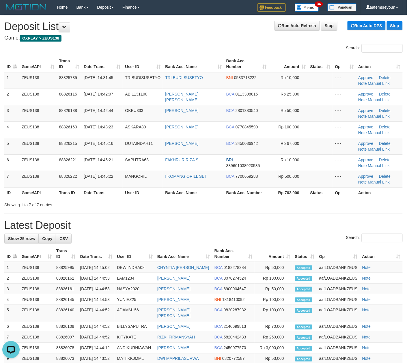
click at [233, 247] on th "Bank Acc. Number" at bounding box center [233, 253] width 42 height 16
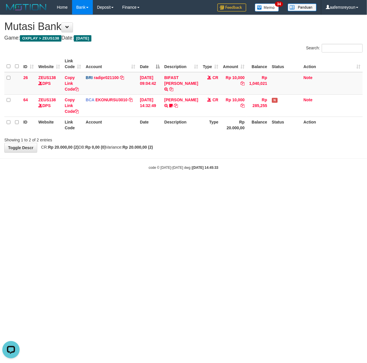
click at [159, 185] on html "Toggle navigation Home Bank Account List Mutasi Bank Search Sync Note Mutasi De…" at bounding box center [183, 92] width 367 height 185
click at [155, 185] on html "Toggle navigation Home Bank Account List Mutasi Bank Search Sync Note Mutasi De…" at bounding box center [183, 92] width 367 height 185
click at [153, 185] on html "Toggle navigation Home Bank Account List Mutasi Bank Search Sync Note Mutasi De…" at bounding box center [183, 92] width 367 height 185
click at [150, 185] on html "Toggle navigation Home Bank Account List Mutasi Bank Search Sync Note Mutasi De…" at bounding box center [183, 92] width 367 height 185
click at [149, 185] on html "Toggle navigation Home Bank Account List Mutasi Bank Search Sync Note Mutasi De…" at bounding box center [183, 92] width 367 height 185
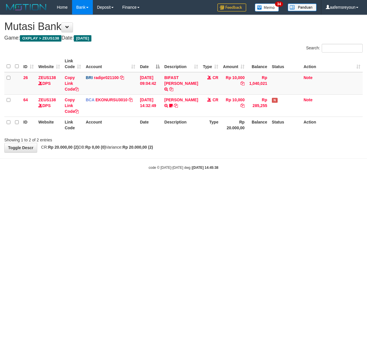
click at [149, 185] on html "Toggle navigation Home Bank Account List Mutasi Bank Search Sync Note Mutasi De…" at bounding box center [183, 92] width 367 height 185
click at [174, 185] on html "Toggle navigation Home Bank Account List Mutasi Bank Search Sync Note Mutasi De…" at bounding box center [183, 92] width 367 height 185
click at [182, 185] on html "Toggle navigation Home Bank Account List Mutasi Bank Search Sync Note Mutasi De…" at bounding box center [183, 92] width 367 height 185
drag, startPoint x: 245, startPoint y: 254, endPoint x: 194, endPoint y: 249, distance: 51.3
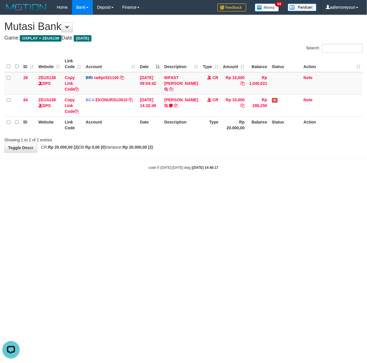
click at [225, 185] on html "Toggle navigation Home Bank Account List Mutasi Bank Search Sync Note Mutasi De…" at bounding box center [183, 92] width 367 height 185
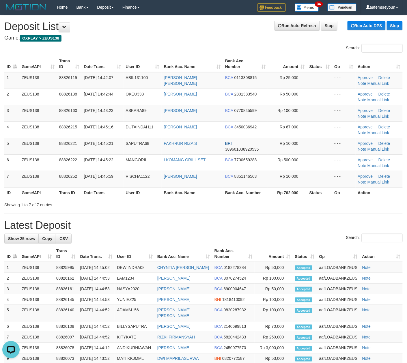
drag, startPoint x: 246, startPoint y: 236, endPoint x: 150, endPoint y: 228, distance: 95.7
click at [223, 232] on div "**********" at bounding box center [203, 308] width 407 height 587
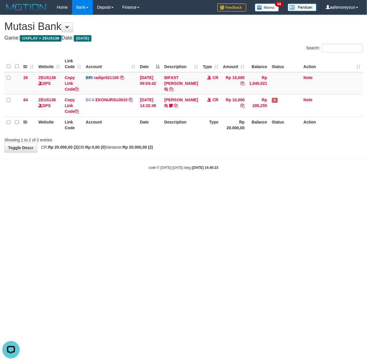
click at [145, 185] on html "Toggle navigation Home Bank Account List Mutasi Bank Search Sync Note Mutasi De…" at bounding box center [183, 92] width 367 height 185
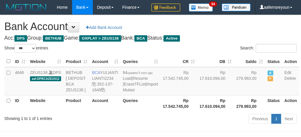
select select "***"
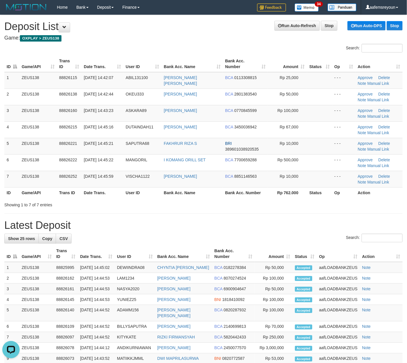
drag, startPoint x: 257, startPoint y: 225, endPoint x: 285, endPoint y: 224, distance: 27.4
click at [264, 224] on h1 "Latest Deposit" at bounding box center [203, 225] width 398 height 12
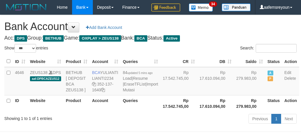
select select "***"
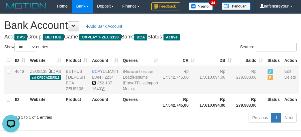
click at [95, 85] on icon at bounding box center [94, 83] width 4 height 4
click at [107, 93] on td "BCA YULIANTI LIANTI2234 352-137-1640" at bounding box center [105, 80] width 31 height 28
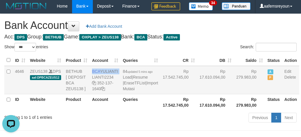
click at [107, 93] on td "BCA YULIANTI LIANTI2234 352-137-1640" at bounding box center [105, 80] width 31 height 28
copy td "BCA YULIANTI"
click at [179, 94] on td "Rp 17.542.745,00" at bounding box center [178, 80] width 37 height 28
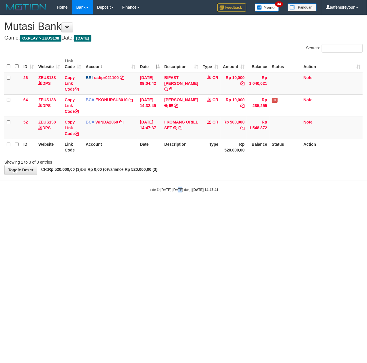
click at [182, 207] on html "Toggle navigation Home Bank Account List Mutasi Bank Search Sync Note Mutasi De…" at bounding box center [183, 103] width 367 height 207
click at [162, 207] on html "Toggle navigation Home Bank Account List Mutasi Bank Search Sync Note Mutasi De…" at bounding box center [183, 103] width 367 height 207
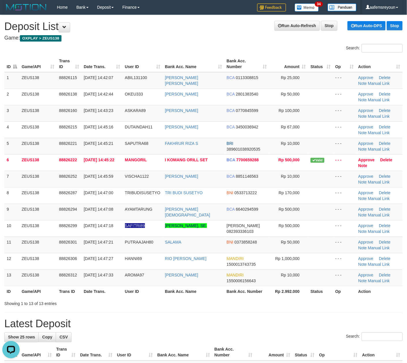
drag, startPoint x: 330, startPoint y: 302, endPoint x: 410, endPoint y: 297, distance: 80.0
click at [332, 300] on div "Showing 1 to 13 of 13 entries" at bounding box center [203, 302] width 407 height 8
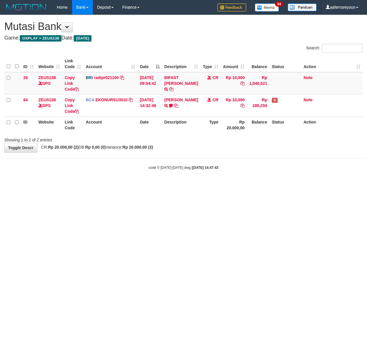
click at [155, 185] on html "Toggle navigation Home Bank Account List Mutasi Bank Search Sync Note Mutasi De…" at bounding box center [183, 92] width 367 height 185
click at [151, 185] on html "Toggle navigation Home Bank Account List Mutasi Bank Search Sync Note Mutasi De…" at bounding box center [183, 92] width 367 height 185
click at [152, 185] on html "Toggle navigation Home Bank Account List Mutasi Bank Search Sync Note Mutasi De…" at bounding box center [183, 92] width 367 height 185
click at [155, 185] on html "Toggle navigation Home Bank Account List Mutasi Bank Search Sync Note Mutasi De…" at bounding box center [183, 92] width 367 height 185
click at [171, 185] on html "Toggle navigation Home Bank Account List Mutasi Bank Search Sync Note Mutasi De…" at bounding box center [183, 92] width 367 height 185
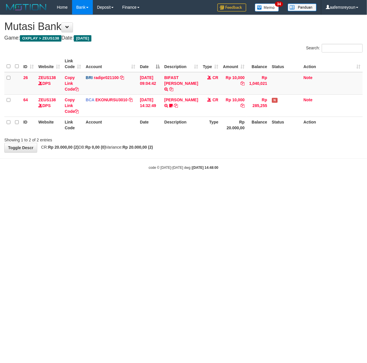
click at [219, 185] on html "Toggle navigation Home Bank Account List Mutasi Bank Search Sync Note Mutasi De…" at bounding box center [183, 92] width 367 height 185
drag, startPoint x: 245, startPoint y: 207, endPoint x: 14, endPoint y: 221, distance: 230.8
click at [244, 185] on html "Toggle navigation Home Bank Account List Mutasi Bank Search Sync Note Mutasi De…" at bounding box center [183, 92] width 367 height 185
drag, startPoint x: 89, startPoint y: 268, endPoint x: 3, endPoint y: 266, distance: 86.2
click at [50, 185] on html "Toggle navigation Home Bank Account List Mutasi Bank Search Sync Note Mutasi De…" at bounding box center [183, 92] width 367 height 185
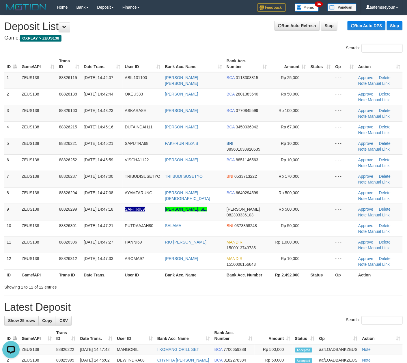
drag, startPoint x: 270, startPoint y: 306, endPoint x: 409, endPoint y: 278, distance: 141.4
click at [277, 305] on h1 "Latest Deposit" at bounding box center [203, 308] width 398 height 12
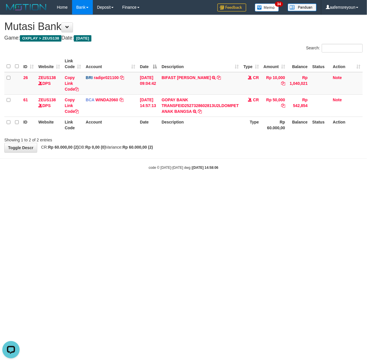
click at [225, 185] on html "Toggle navigation Home Bank Account List Mutasi Bank Search Sync Note Mutasi De…" at bounding box center [183, 92] width 367 height 185
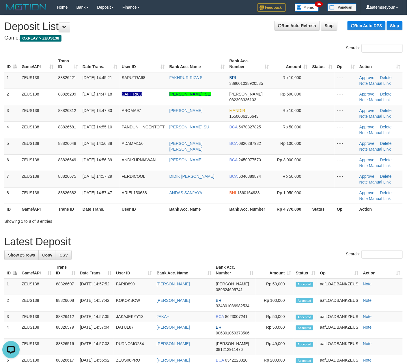
drag, startPoint x: 300, startPoint y: 247, endPoint x: 352, endPoint y: 251, distance: 52.0
click at [312, 248] on div "**********" at bounding box center [203, 322] width 407 height 615
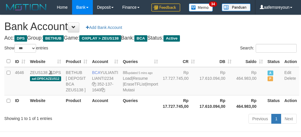
select select "***"
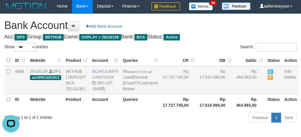
click at [70, 94] on td "BETHUB [ DEPOSIT BCA ZEUS138 ]" at bounding box center [76, 80] width 26 height 28
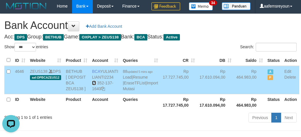
click at [96, 85] on icon at bounding box center [94, 83] width 4 height 4
click at [234, 94] on td "Rp 464.983,00" at bounding box center [249, 80] width 31 height 28
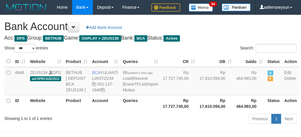
select select "***"
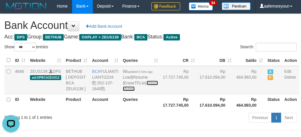
click at [128, 91] on link "Import Mutasi" at bounding box center [140, 85] width 35 height 10
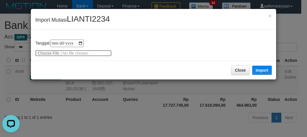
click at [42, 51] on input "file" at bounding box center [73, 53] width 76 height 6
type input "**********"
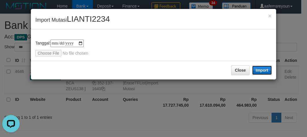
click at [261, 70] on button "Import" at bounding box center [262, 69] width 20 height 9
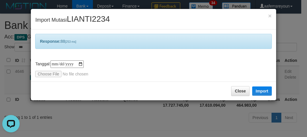
click at [218, 119] on div "**********" at bounding box center [153, 68] width 307 height 137
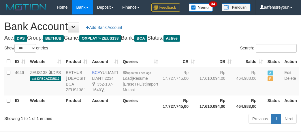
select select "***"
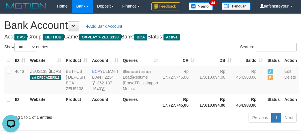
click at [161, 66] on th "CR" at bounding box center [178, 59] width 37 height 11
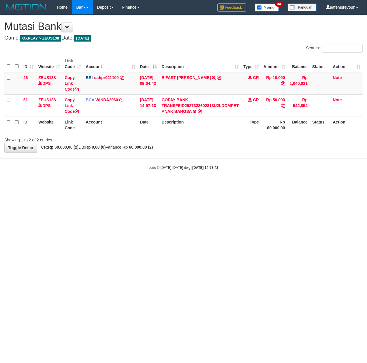
drag, startPoint x: 183, startPoint y: 246, endPoint x: 198, endPoint y: 179, distance: 68.5
click at [182, 185] on html "Toggle navigation Home Bank Account List Mutasi Bank Search Sync Note Mutasi De…" at bounding box center [183, 92] width 367 height 185
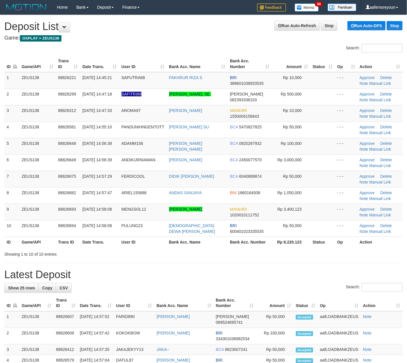
click at [286, 245] on th "Rp 8.220.123" at bounding box center [290, 241] width 39 height 11
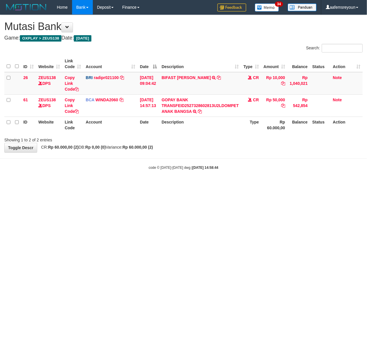
drag, startPoint x: 105, startPoint y: 267, endPoint x: 75, endPoint y: 268, distance: 29.7
click at [104, 185] on html "Toggle navigation Home Bank Account List Mutasi Bank Search Sync Note Mutasi De…" at bounding box center [183, 92] width 367 height 185
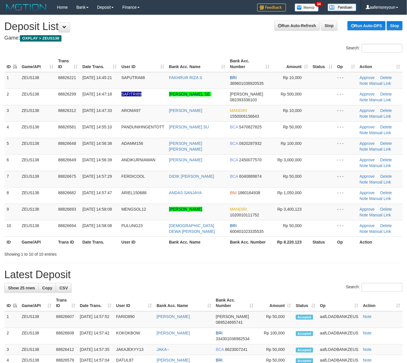
click at [191, 257] on div "Showing 1 to 10 of 10 entries" at bounding box center [203, 253] width 407 height 8
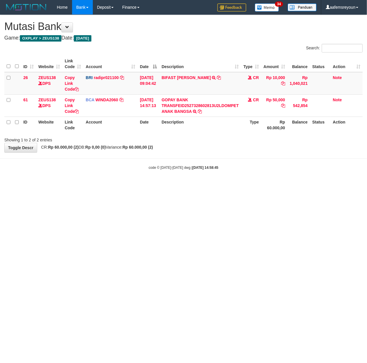
click at [24, 185] on html "Toggle navigation Home Bank Account List Mutasi Bank Search Sync Note Mutasi De…" at bounding box center [183, 92] width 367 height 185
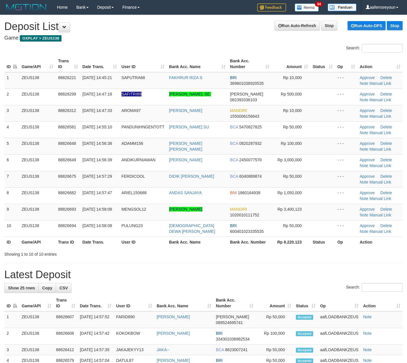
click at [206, 252] on div "Showing 1 to 10 of 10 entries" at bounding box center [203, 253] width 407 height 8
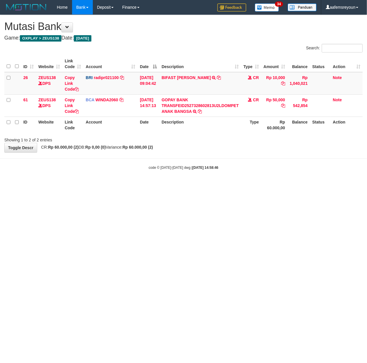
drag, startPoint x: 137, startPoint y: 273, endPoint x: 143, endPoint y: 274, distance: 6.3
click at [142, 185] on html "Toggle navigation Home Bank Account List Mutasi Bank Search Sync Note Mutasi De…" at bounding box center [183, 92] width 367 height 185
drag, startPoint x: 187, startPoint y: 291, endPoint x: 37, endPoint y: 290, distance: 149.4
click at [180, 185] on html "Toggle navigation Home Bank Account List Mutasi Bank Search Sync Note Mutasi De…" at bounding box center [183, 92] width 367 height 185
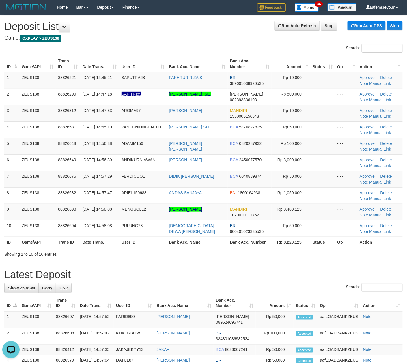
drag, startPoint x: 164, startPoint y: 238, endPoint x: 407, endPoint y: 270, distance: 245.5
click at [165, 237] on th "User ID" at bounding box center [143, 241] width 48 height 11
drag, startPoint x: 254, startPoint y: 268, endPoint x: 266, endPoint y: 269, distance: 11.3
click at [256, 269] on div "**********" at bounding box center [203, 339] width 407 height 648
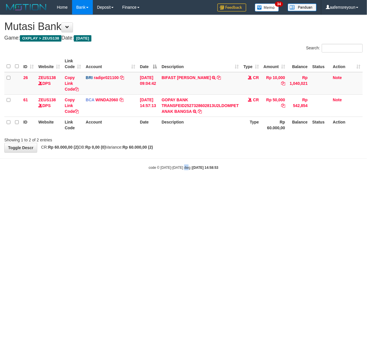
drag, startPoint x: 186, startPoint y: 293, endPoint x: 207, endPoint y: 299, distance: 21.5
click at [186, 185] on html "Toggle navigation Home Bank Account List Mutasi Bank Search Sync Note Mutasi De…" at bounding box center [183, 92] width 367 height 185
click at [234, 185] on html "Toggle navigation Home Bank Account List Mutasi Bank Search Sync Note Mutasi De…" at bounding box center [183, 92] width 367 height 185
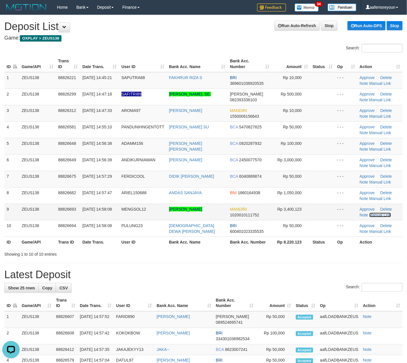
click at [381, 213] on link "Manual Link" at bounding box center [380, 214] width 22 height 5
drag, startPoint x: 383, startPoint y: 214, endPoint x: 369, endPoint y: 214, distance: 14.1
click at [383, 214] on link "Manual Link" at bounding box center [380, 214] width 22 height 5
click at [369, 212] on link "Manual Link" at bounding box center [380, 214] width 22 height 5
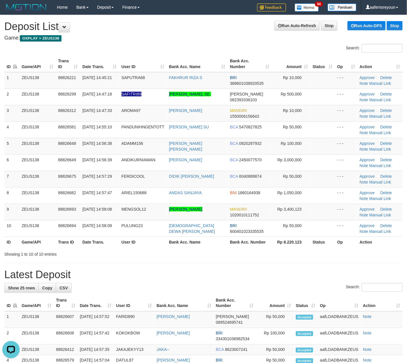
drag, startPoint x: 186, startPoint y: 259, endPoint x: 221, endPoint y: 254, distance: 35.6
click at [203, 255] on div "**********" at bounding box center [203, 339] width 407 height 648
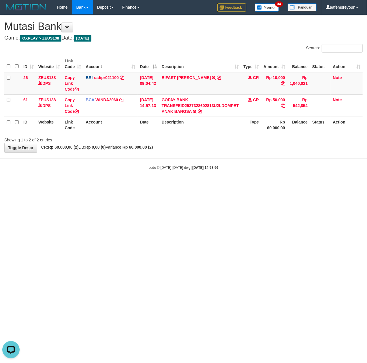
drag, startPoint x: 245, startPoint y: 277, endPoint x: 255, endPoint y: 276, distance: 10.2
click at [246, 185] on html "Toggle navigation Home Bank Account List Mutasi Bank Search Sync Note Mutasi De…" at bounding box center [183, 92] width 367 height 185
click at [258, 185] on html "Toggle navigation Home Bank Account List Mutasi Bank Search Sync Note Mutasi De…" at bounding box center [183, 92] width 367 height 185
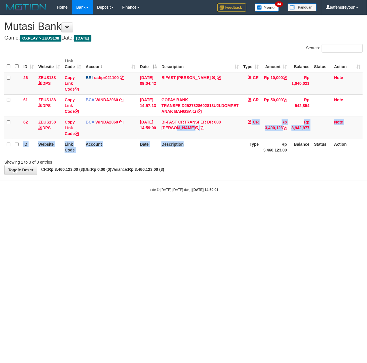
drag, startPoint x: 165, startPoint y: 134, endPoint x: 211, endPoint y: 141, distance: 46.9
click at [211, 141] on table "ID Website Link Code Account Date Description Type Amount Balance Status Action…" at bounding box center [183, 105] width 358 height 99
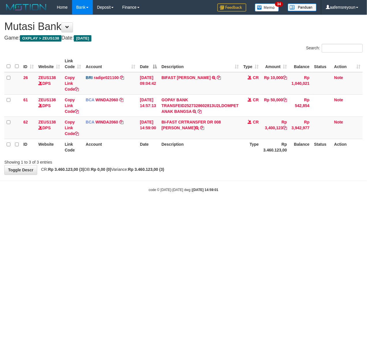
drag, startPoint x: 151, startPoint y: 264, endPoint x: 147, endPoint y: 252, distance: 12.4
click at [151, 207] on html "Toggle navigation Home Bank Account List Mutasi Bank Search Sync Note Mutasi De…" at bounding box center [183, 103] width 367 height 207
click at [76, 133] on icon at bounding box center [77, 133] width 4 height 4
copy small "o"
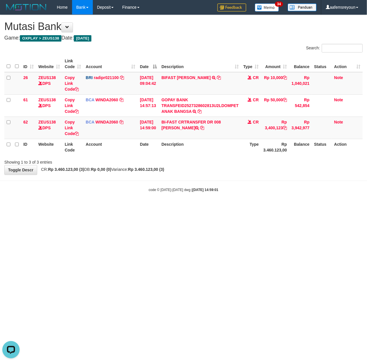
drag, startPoint x: 45, startPoint y: 252, endPoint x: 0, endPoint y: 251, distance: 45.0
click at [26, 207] on html "Toggle navigation Home Bank Account List Mutasi Bank Search Sync Note Mutasi De…" at bounding box center [183, 103] width 367 height 207
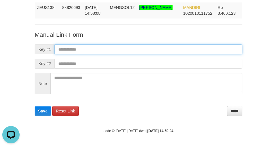
click at [193, 50] on input "text" at bounding box center [148, 49] width 188 height 10
paste input "**********"
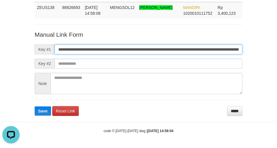
scroll to position [0, 341]
type input "**********"
click at [35, 106] on button "Save" at bounding box center [43, 110] width 16 height 9
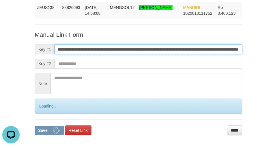
click at [35, 125] on button "Save" at bounding box center [49, 129] width 29 height 9
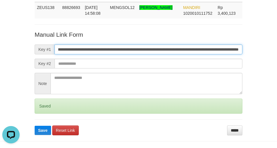
click at [35, 125] on button "Save" at bounding box center [43, 129] width 16 height 9
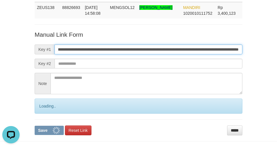
click at [35, 125] on button "Save" at bounding box center [49, 129] width 29 height 9
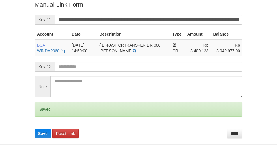
click at [35, 129] on button "Save" at bounding box center [43, 133] width 16 height 9
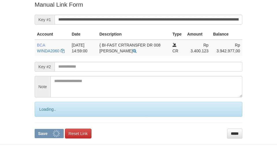
click at [35, 129] on button "Save" at bounding box center [49, 133] width 29 height 9
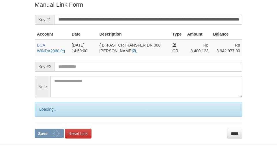
click at [35, 129] on button "Save" at bounding box center [49, 133] width 29 height 9
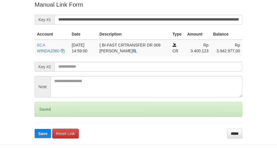
click at [35, 129] on button "Save" at bounding box center [43, 133] width 16 height 9
click at [178, 19] on input "**********" at bounding box center [148, 20] width 188 height 10
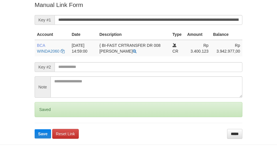
click at [35, 129] on button "Save" at bounding box center [43, 133] width 16 height 9
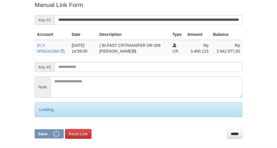
click at [35, 129] on button "Save" at bounding box center [49, 133] width 29 height 9
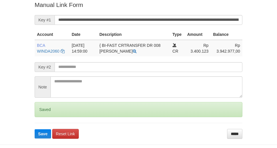
click at [35, 129] on button "Save" at bounding box center [43, 133] width 16 height 9
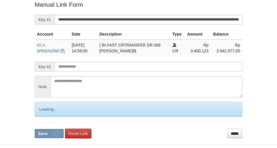
click at [35, 129] on button "Save" at bounding box center [49, 133] width 29 height 9
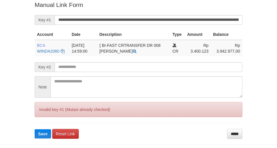
click at [35, 129] on button "Save" at bounding box center [43, 133] width 16 height 9
click at [172, 22] on input "**********" at bounding box center [148, 20] width 188 height 10
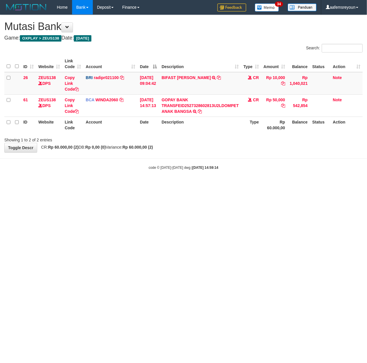
drag, startPoint x: 140, startPoint y: 245, endPoint x: 139, endPoint y: 138, distance: 106.1
click at [140, 185] on html "Toggle navigation Home Bank Account List Mutasi Bank Search Sync Note Mutasi De…" at bounding box center [183, 92] width 367 height 185
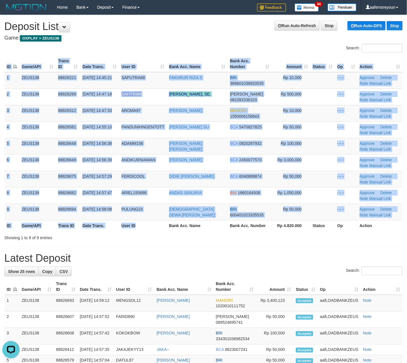
click at [166, 232] on div "ID Game/API Trans ID Date Trans. User ID Bank Acc. Name Bank Acc. Number Amount…" at bounding box center [203, 143] width 407 height 178
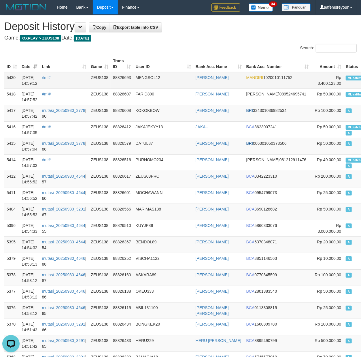
click at [344, 74] on td "ML aafemsreyoun A" at bounding box center [365, 80] width 42 height 17
copy span "aafemsreyoun"
click at [344, 73] on td "ML aafemsreyoun A" at bounding box center [365, 80] width 42 height 17
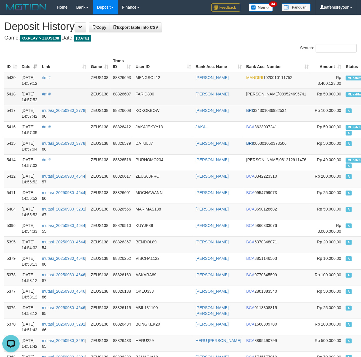
click at [344, 91] on td "ML aafthaivanntha A" at bounding box center [365, 97] width 42 height 16
copy td "ML aafthaivanntha A"
click at [344, 91] on td "ML aafthaivanntha A" at bounding box center [365, 97] width 42 height 16
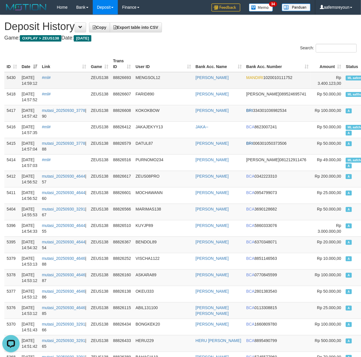
click at [346, 76] on span "ML aafemsreyoun" at bounding box center [360, 78] width 29 height 5
copy td "ML aafemsreyoun A"
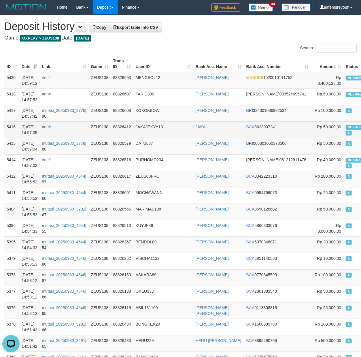
click at [346, 127] on span "ML aafchournsokny" at bounding box center [362, 127] width 32 height 5
copy td "aafchournsokny"
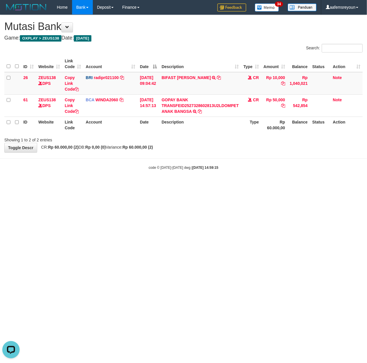
drag, startPoint x: 187, startPoint y: 202, endPoint x: 4, endPoint y: 202, distance: 183.1
click at [173, 185] on html "Toggle navigation Home Bank Account List Mutasi Bank Search Sync Note Mutasi De…" at bounding box center [183, 92] width 367 height 185
drag, startPoint x: 146, startPoint y: 238, endPoint x: 3, endPoint y: 237, distance: 142.4
click at [115, 185] on html "Toggle navigation Home Bank Account List Mutasi Bank Search Sync Note Mutasi De…" at bounding box center [183, 92] width 367 height 185
drag, startPoint x: 168, startPoint y: 227, endPoint x: 3, endPoint y: 224, distance: 165.2
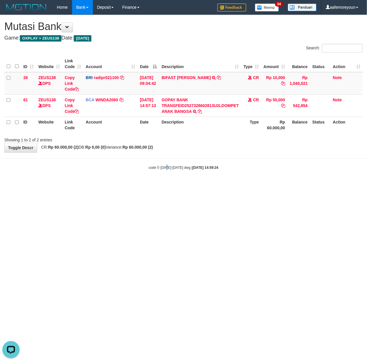
click at [162, 185] on html "Toggle navigation Home Bank Account List Mutasi Bank Search Sync Note Mutasi De…" at bounding box center [183, 92] width 367 height 185
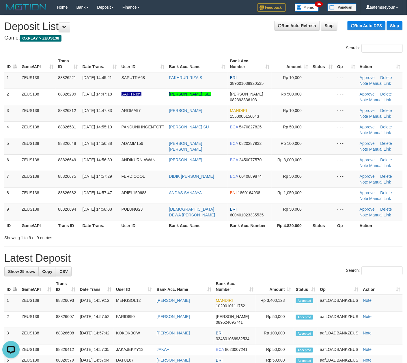
drag, startPoint x: 231, startPoint y: 231, endPoint x: 240, endPoint y: 231, distance: 9.2
click at [234, 231] on div "ID Game/API Trans ID Date Trans. User ID Bank Acc. Name Bank Acc. Number Amount…" at bounding box center [203, 143] width 407 height 178
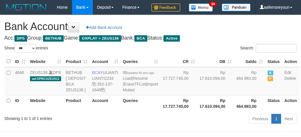
select select "***"
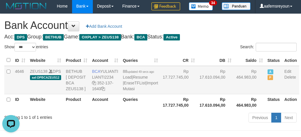
drag, startPoint x: 191, startPoint y: 111, endPoint x: 168, endPoint y: 97, distance: 27.1
click at [197, 94] on td "Rp 17.610.094,00" at bounding box center [215, 80] width 37 height 28
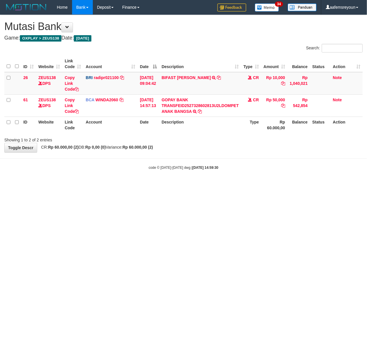
drag, startPoint x: 119, startPoint y: 264, endPoint x: 314, endPoint y: 287, distance: 196.4
click at [123, 185] on html "Toggle navigation Home Bank Account List Mutasi Bank Search Sync Note Mutasi De…" at bounding box center [183, 92] width 367 height 185
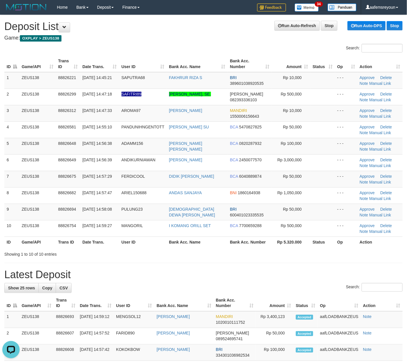
click at [281, 280] on div "**********" at bounding box center [203, 341] width 407 height 653
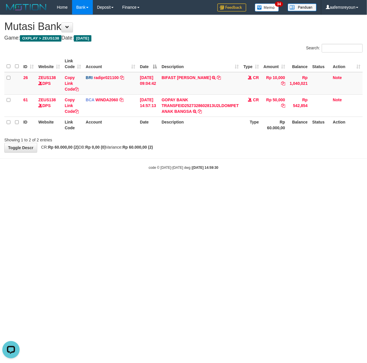
click at [191, 185] on html "Toggle navigation Home Bank Account List Mutasi Bank Search Sync Note Mutasi De…" at bounding box center [183, 92] width 367 height 185
click at [189, 185] on html "Toggle navigation Home Bank Account List Mutasi Bank Search Sync Note Mutasi De…" at bounding box center [183, 92] width 367 height 185
drag, startPoint x: 139, startPoint y: 269, endPoint x: 0, endPoint y: 265, distance: 138.4
click at [128, 185] on html "Toggle navigation Home Bank Account List Mutasi Bank Search Sync Note Mutasi De…" at bounding box center [183, 92] width 367 height 185
drag, startPoint x: 167, startPoint y: 236, endPoint x: 3, endPoint y: 244, distance: 164.8
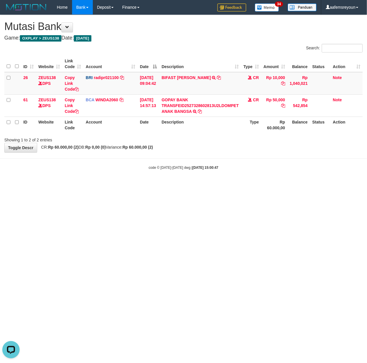
click at [167, 185] on html "Toggle navigation Home Bank Account List Mutasi Bank Search Sync Note Mutasi De…" at bounding box center [183, 92] width 367 height 185
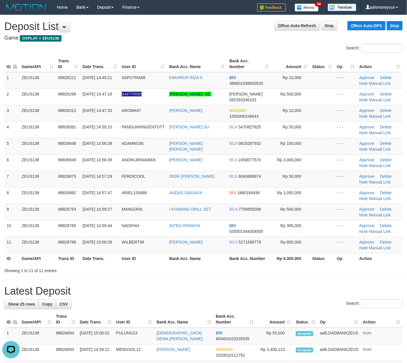
drag, startPoint x: 246, startPoint y: 298, endPoint x: 409, endPoint y: 277, distance: 165.1
click at [260, 295] on div "**********" at bounding box center [203, 350] width 407 height 670
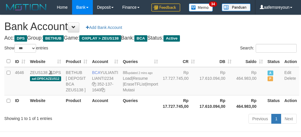
select select "***"
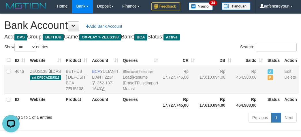
click at [247, 94] on td "Rp 464.983,00" at bounding box center [249, 80] width 31 height 28
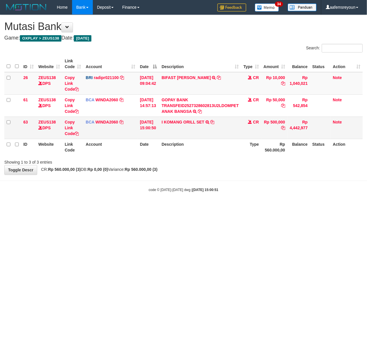
drag, startPoint x: 213, startPoint y: 238, endPoint x: 215, endPoint y: 133, distance: 105.0
click at [214, 207] on html "Toggle navigation Home Bank Account List Mutasi Bank Search Sync Note Mutasi De…" at bounding box center [183, 103] width 367 height 207
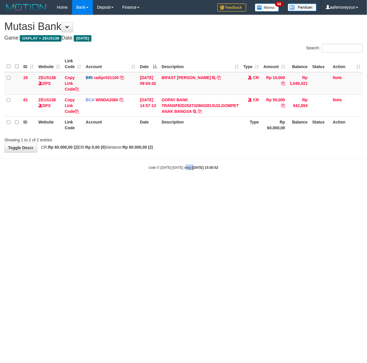
drag, startPoint x: 186, startPoint y: 243, endPoint x: 58, endPoint y: 260, distance: 129.4
click at [182, 185] on html "Toggle navigation Home Bank Account List Mutasi Bank Search Sync Note Mutasi De…" at bounding box center [183, 92] width 367 height 185
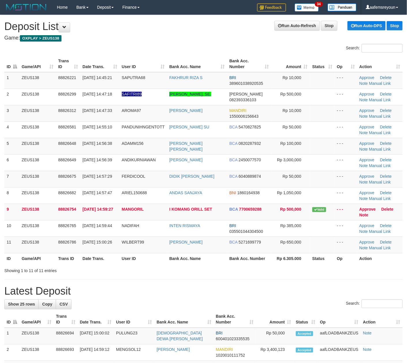
drag, startPoint x: 215, startPoint y: 286, endPoint x: 240, endPoint y: 283, distance: 25.9
click at [216, 286] on h1 "Latest Deposit" at bounding box center [203, 291] width 398 height 12
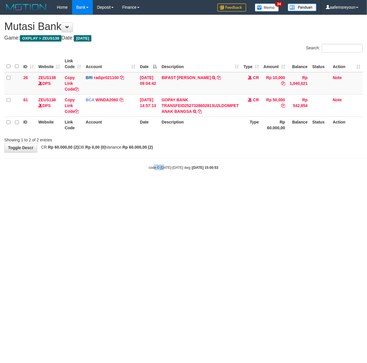
drag, startPoint x: 164, startPoint y: 276, endPoint x: 162, endPoint y: 259, distance: 16.3
click at [154, 185] on html "Toggle navigation Home Bank Account List Mutasi Bank Search Sync Note Mutasi De…" at bounding box center [183, 92] width 367 height 185
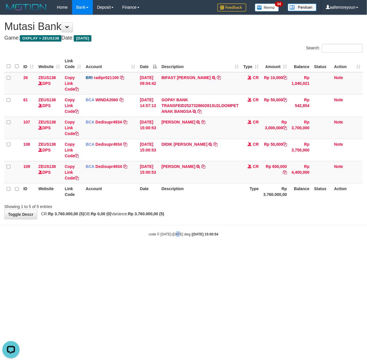
click at [177, 251] on html "Toggle navigation Home Bank Account List Mutasi Bank Search Sync Note Mutasi De…" at bounding box center [183, 125] width 367 height 251
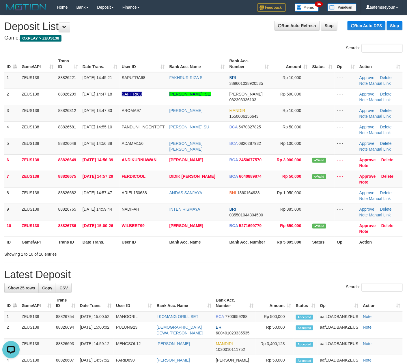
click at [289, 258] on div "**********" at bounding box center [203, 339] width 407 height 648
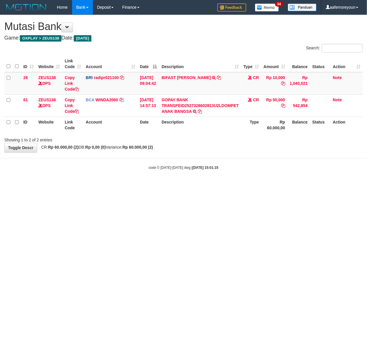
click at [167, 185] on html "Toggle navigation Home Bank Account List Mutasi Bank Search Sync Note Mutasi De…" at bounding box center [183, 92] width 367 height 185
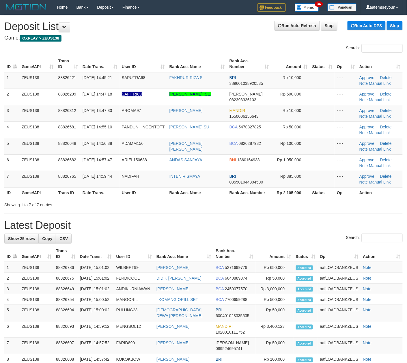
drag, startPoint x: 222, startPoint y: 253, endPoint x: 412, endPoint y: 242, distance: 190.6
click at [223, 252] on th "Bank Acc. Number" at bounding box center [234, 253] width 42 height 16
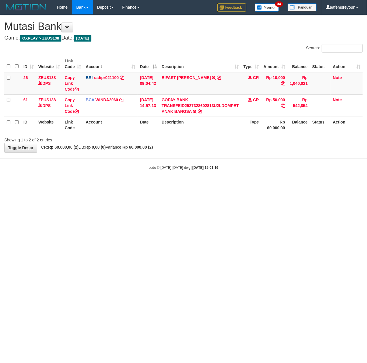
drag, startPoint x: 131, startPoint y: 248, endPoint x: 1, endPoint y: 245, distance: 130.1
click at [128, 185] on html "Toggle navigation Home Bank Account List Mutasi Bank Search Sync Note Mutasi De…" at bounding box center [183, 92] width 367 height 185
click at [106, 185] on html "Toggle navigation Home Bank Account List Mutasi Bank Search Sync Note Mutasi De…" at bounding box center [183, 92] width 367 height 185
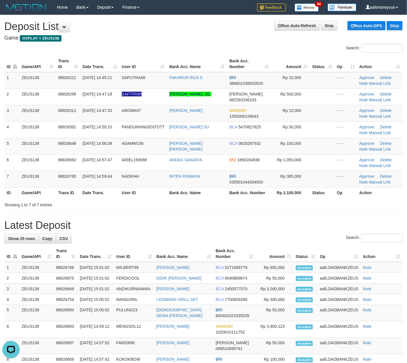
drag, startPoint x: 157, startPoint y: 207, endPoint x: 272, endPoint y: 211, distance: 115.4
click at [164, 207] on div "Showing 1 to 7 of 7 entries" at bounding box center [84, 204] width 161 height 8
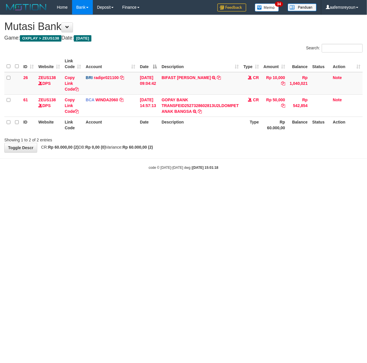
click at [84, 185] on html "Toggle navigation Home Bank Account List Mutasi Bank Search Sync Note Mutasi De…" at bounding box center [183, 92] width 367 height 185
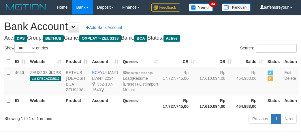
select select "***"
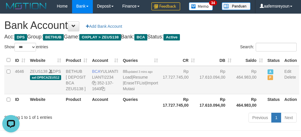
click at [213, 94] on td "Rp 17.610.094,00" at bounding box center [215, 80] width 37 height 28
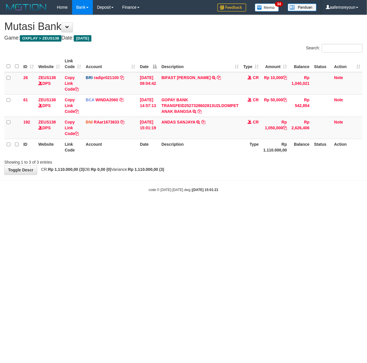
drag, startPoint x: 168, startPoint y: 238, endPoint x: 161, endPoint y: 228, distance: 13.0
click at [168, 207] on html "Toggle navigation Home Bank Account List Mutasi Bank Search Sync Note Mutasi De…" at bounding box center [183, 103] width 367 height 207
click at [172, 205] on body "Toggle navigation Home Bank Account List Mutasi Bank Search Sync Note Mutasi De…" at bounding box center [183, 103] width 367 height 207
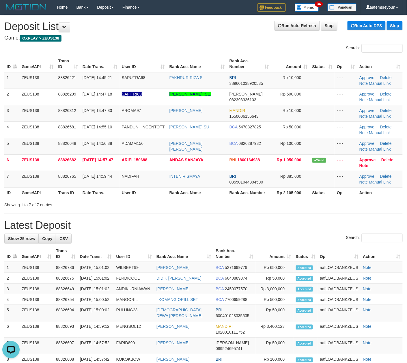
drag, startPoint x: 273, startPoint y: 202, endPoint x: 410, endPoint y: 202, distance: 137.0
click at [277, 201] on div "Showing 1 to 7 of 7 entries" at bounding box center [203, 204] width 407 height 8
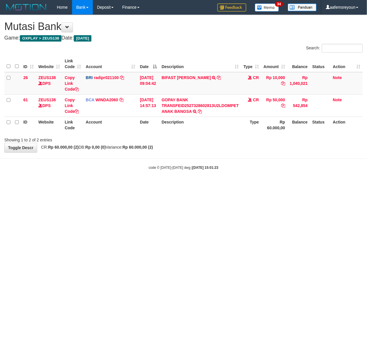
click at [172, 185] on html "Toggle navigation Home Bank Account List Mutasi Bank Search Sync Note Mutasi De…" at bounding box center [183, 92] width 367 height 185
